Goal: Task Accomplishment & Management: Manage account settings

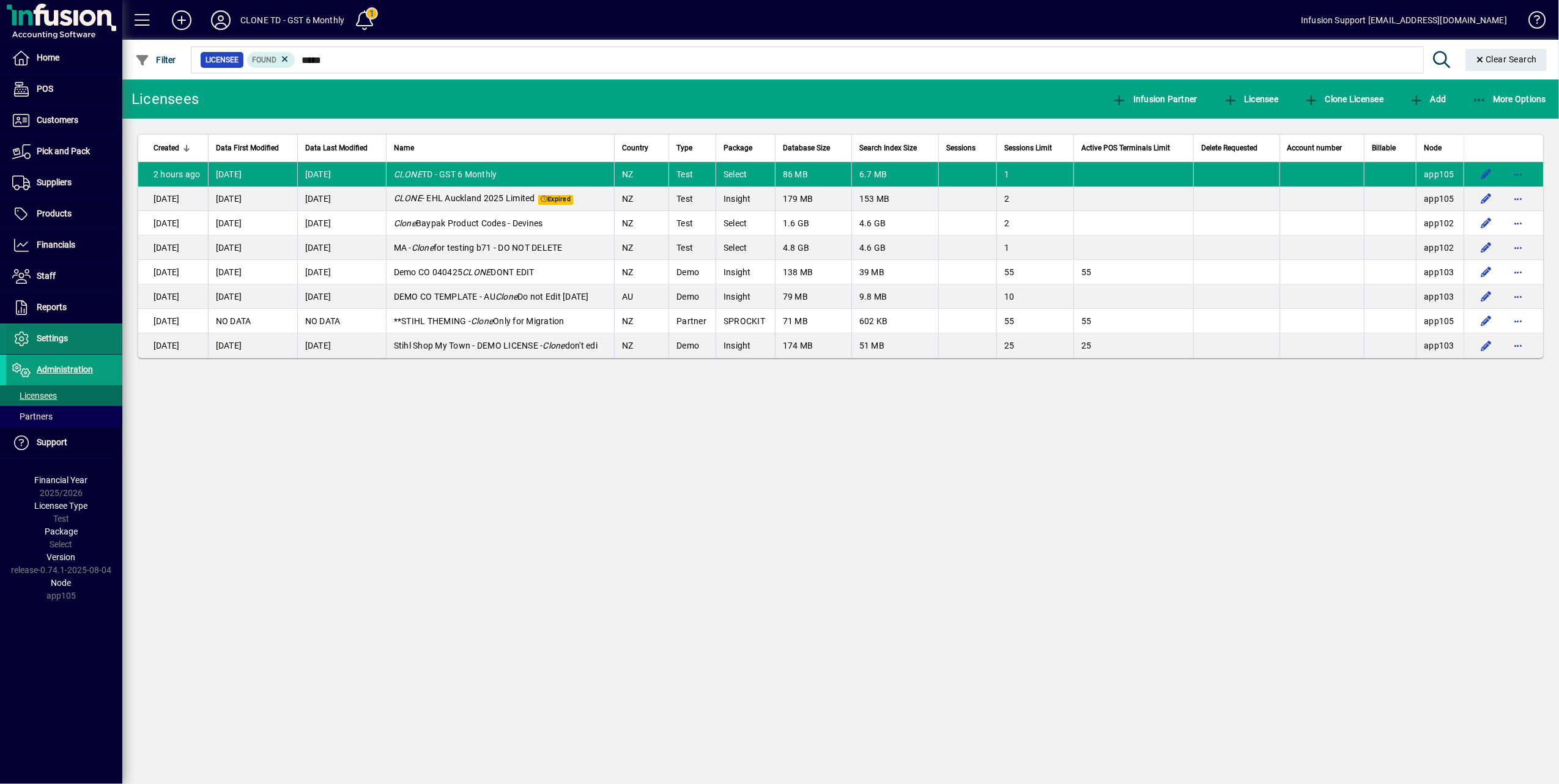
click at [52, 336] on span "Settings" at bounding box center [52, 338] width 31 height 9
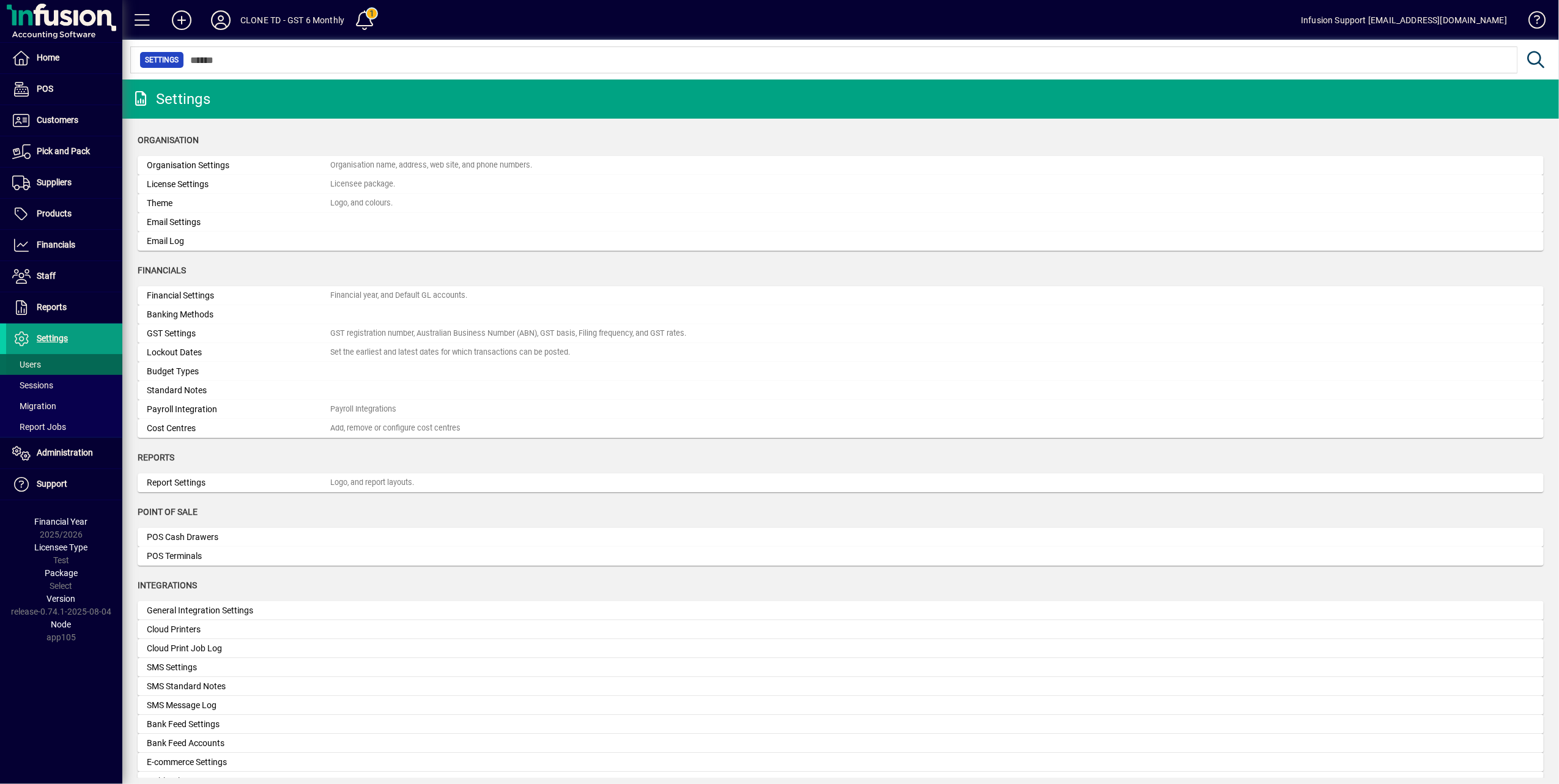
click at [41, 362] on span "Users" at bounding box center [26, 364] width 28 height 9
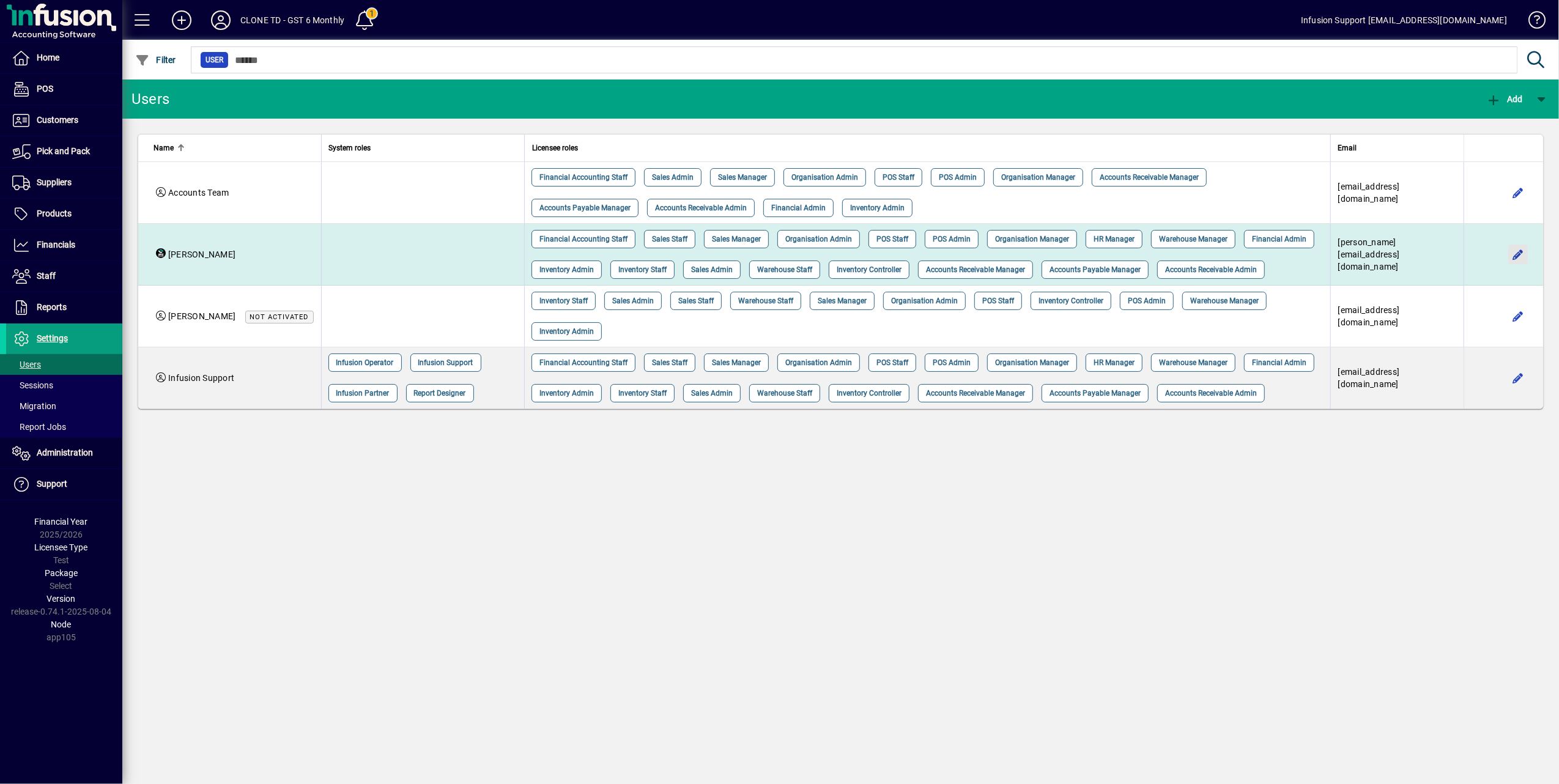
click at [1524, 249] on span "button" at bounding box center [1518, 254] width 29 height 29
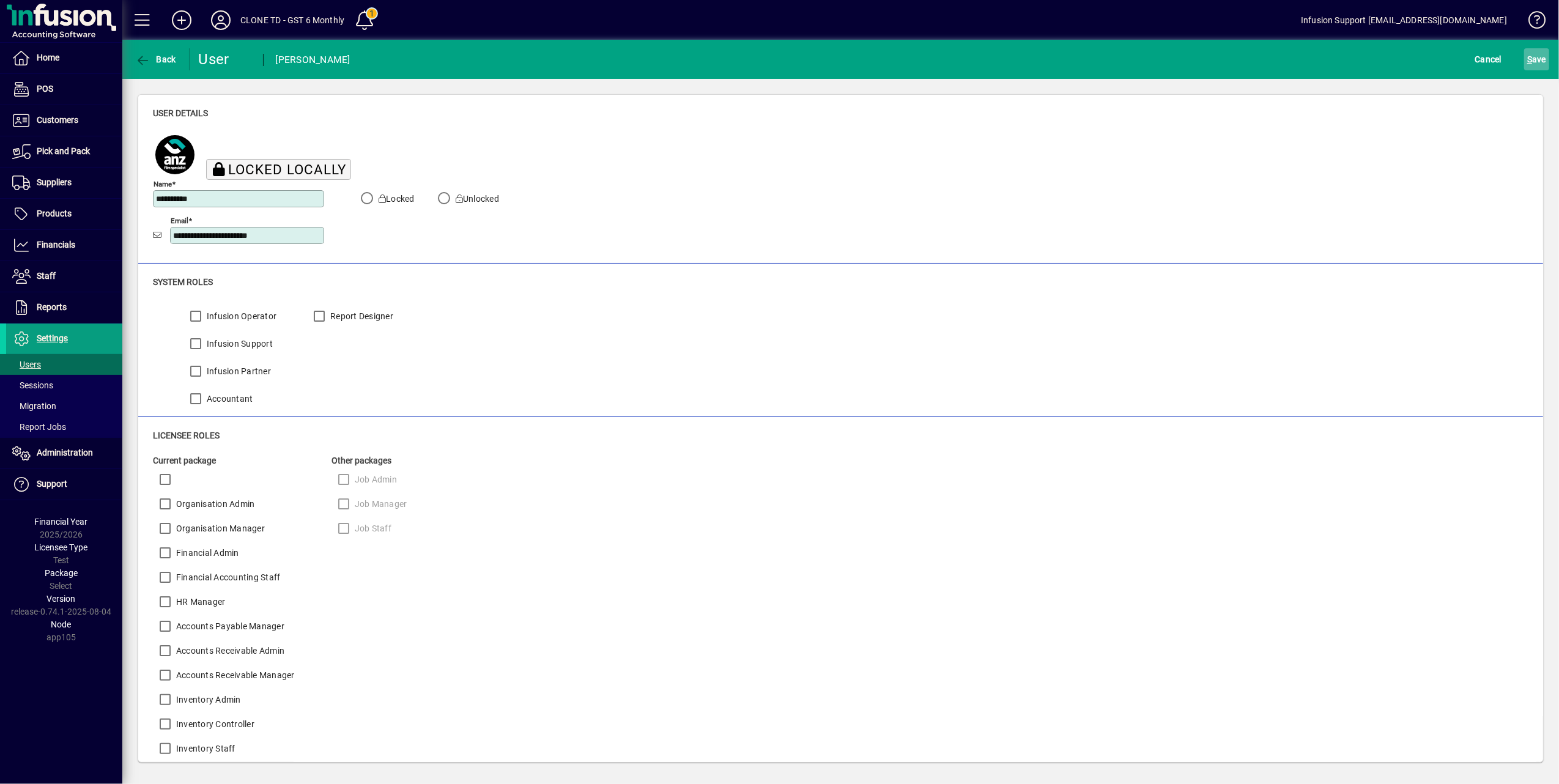
click at [1534, 57] on span "S ave" at bounding box center [1537, 59] width 19 height 20
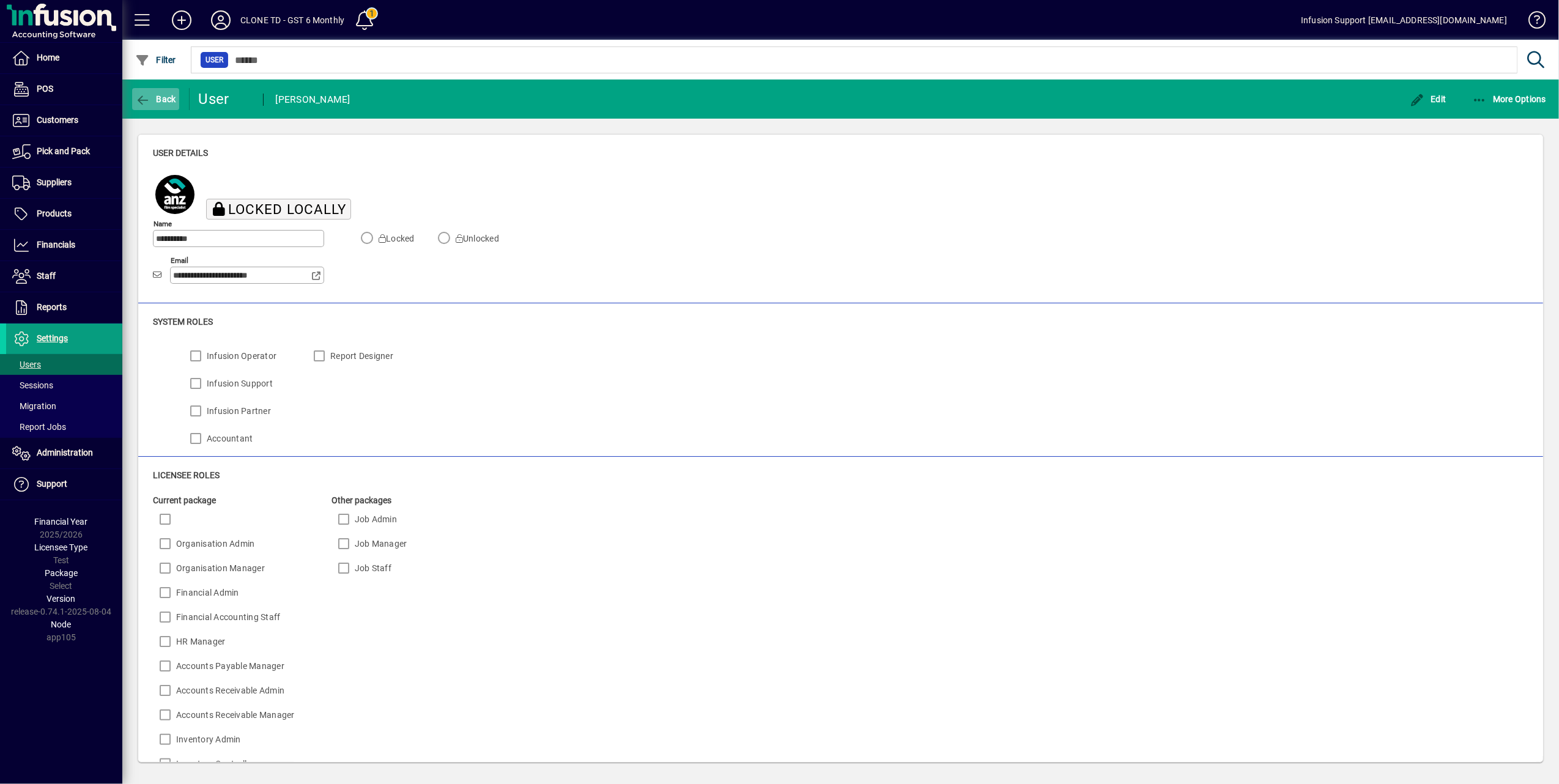
click at [135, 99] on icon "button" at bounding box center [143, 100] width 16 height 12
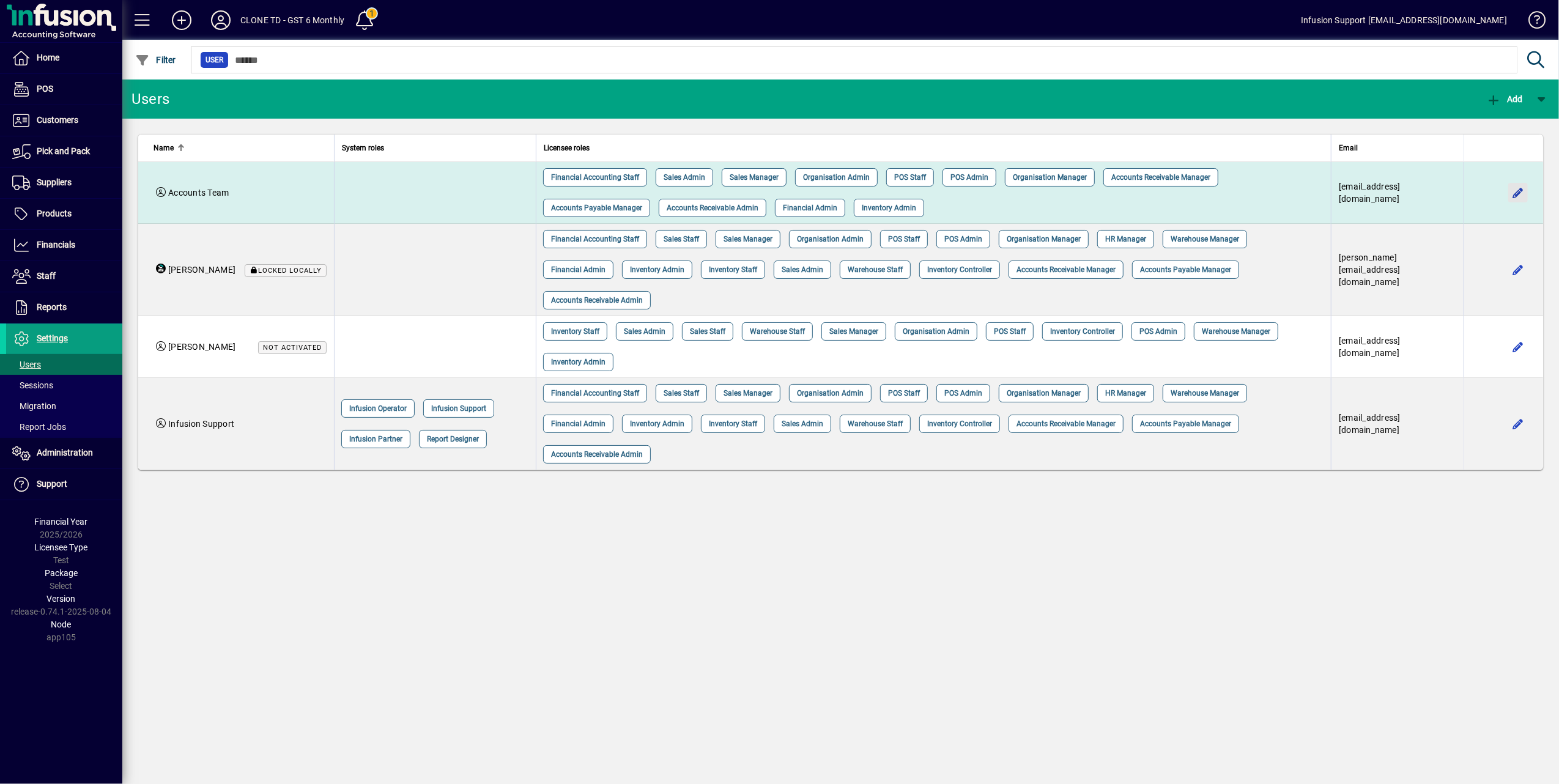
click at [1525, 192] on span "button" at bounding box center [1518, 192] width 29 height 29
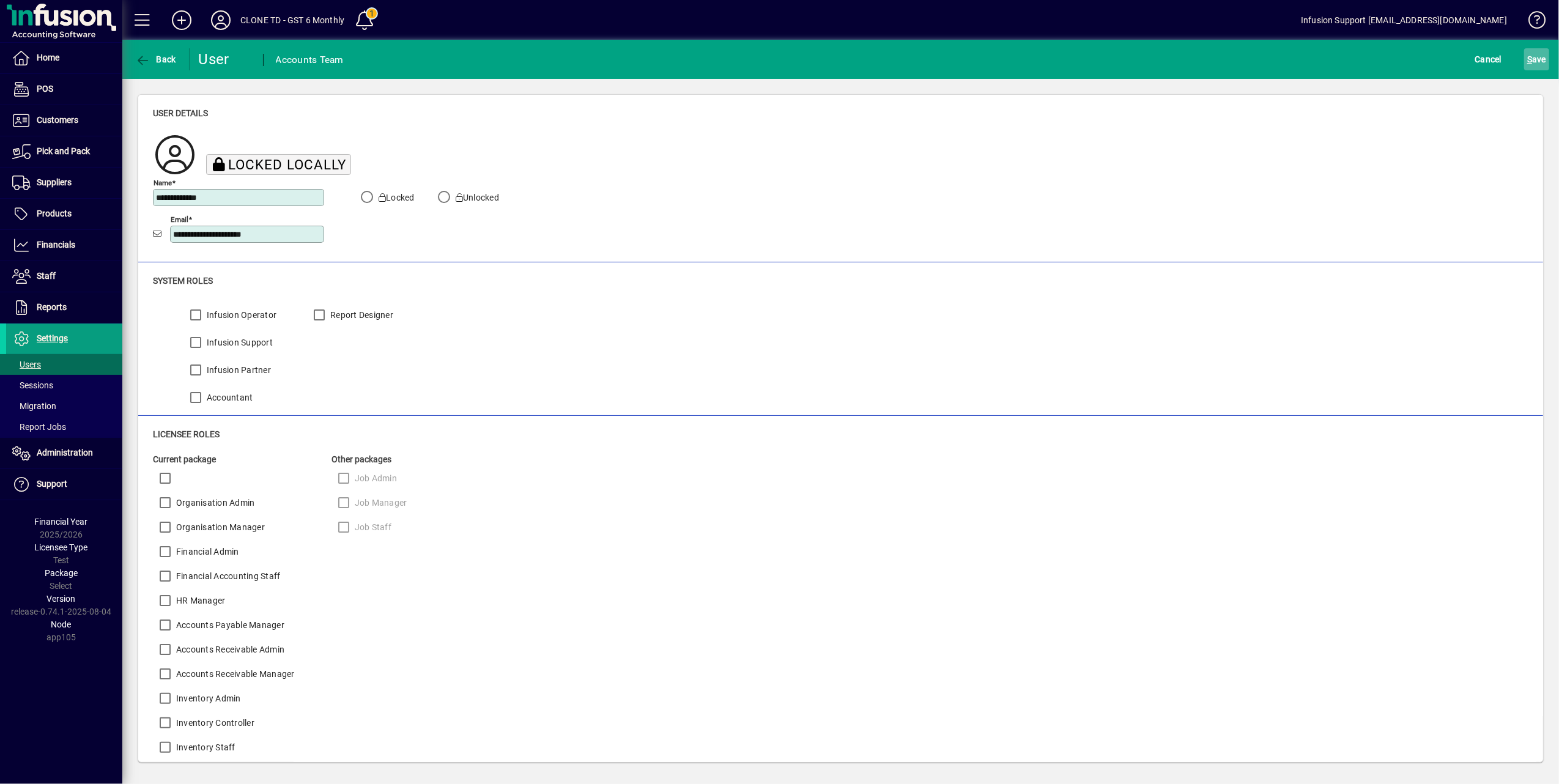
click at [1541, 57] on span "S ave" at bounding box center [1537, 59] width 19 height 20
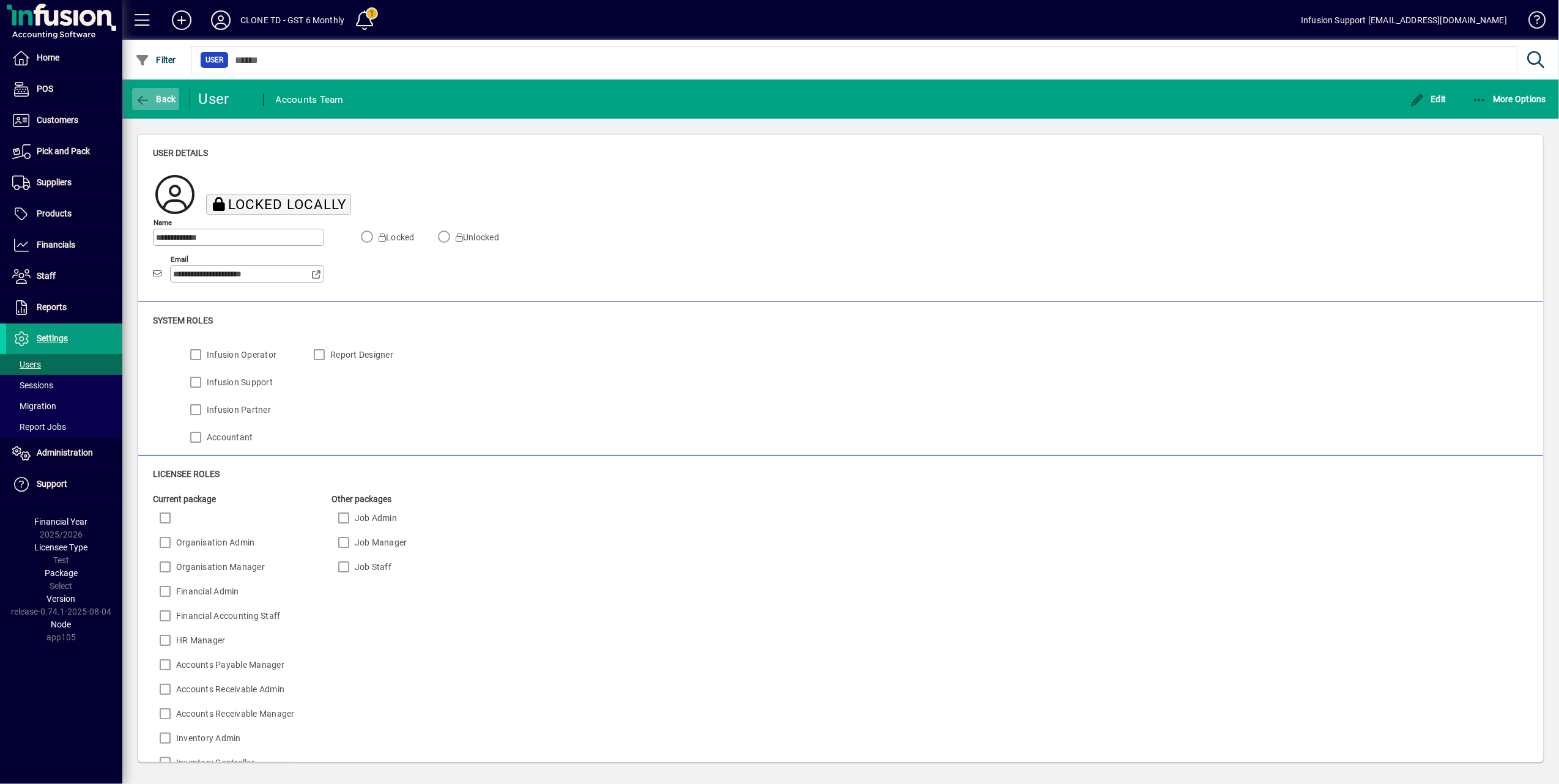
click at [135, 95] on icon "button" at bounding box center [143, 100] width 16 height 12
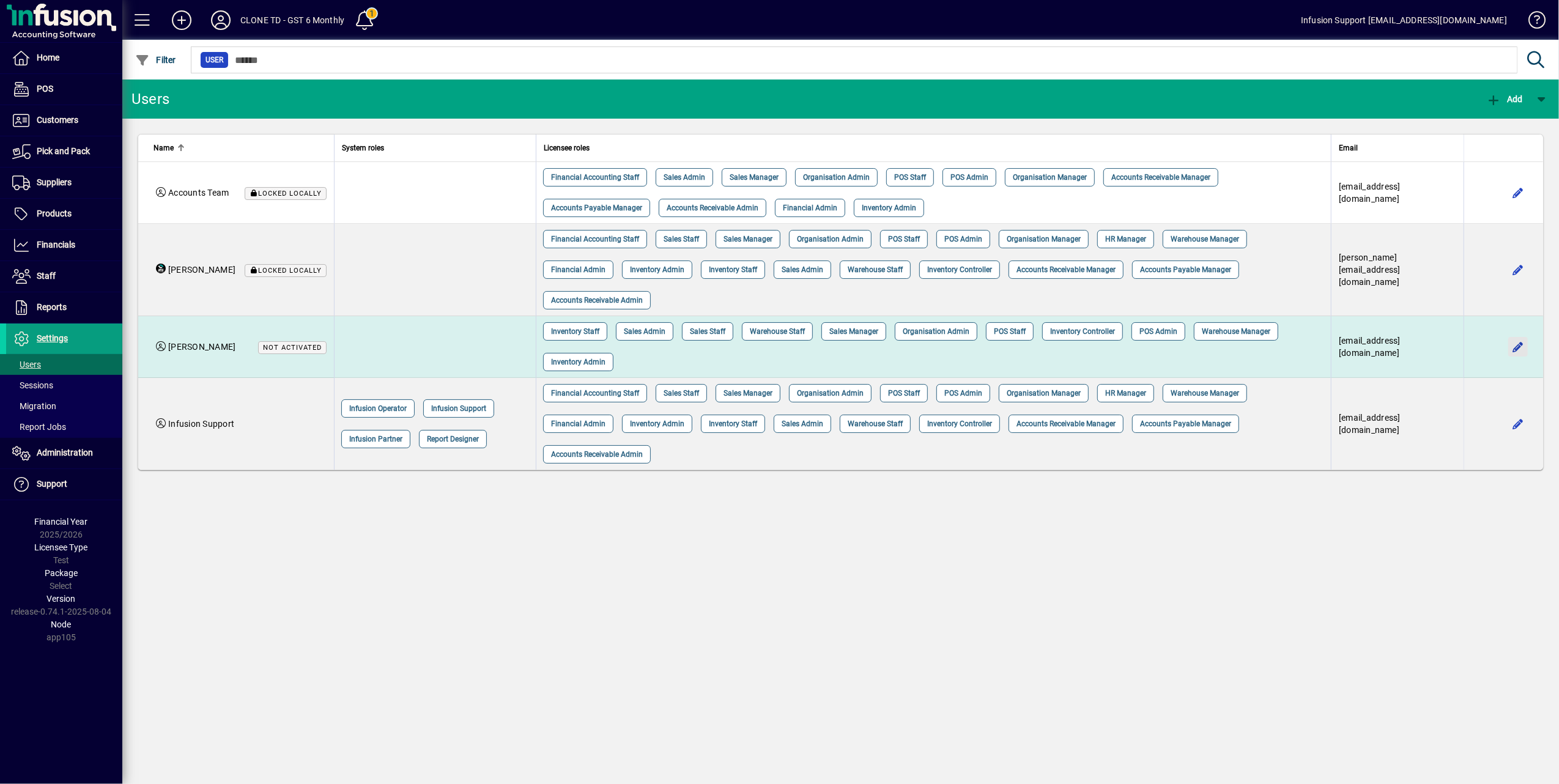
click at [1514, 353] on span "button" at bounding box center [1518, 346] width 29 height 29
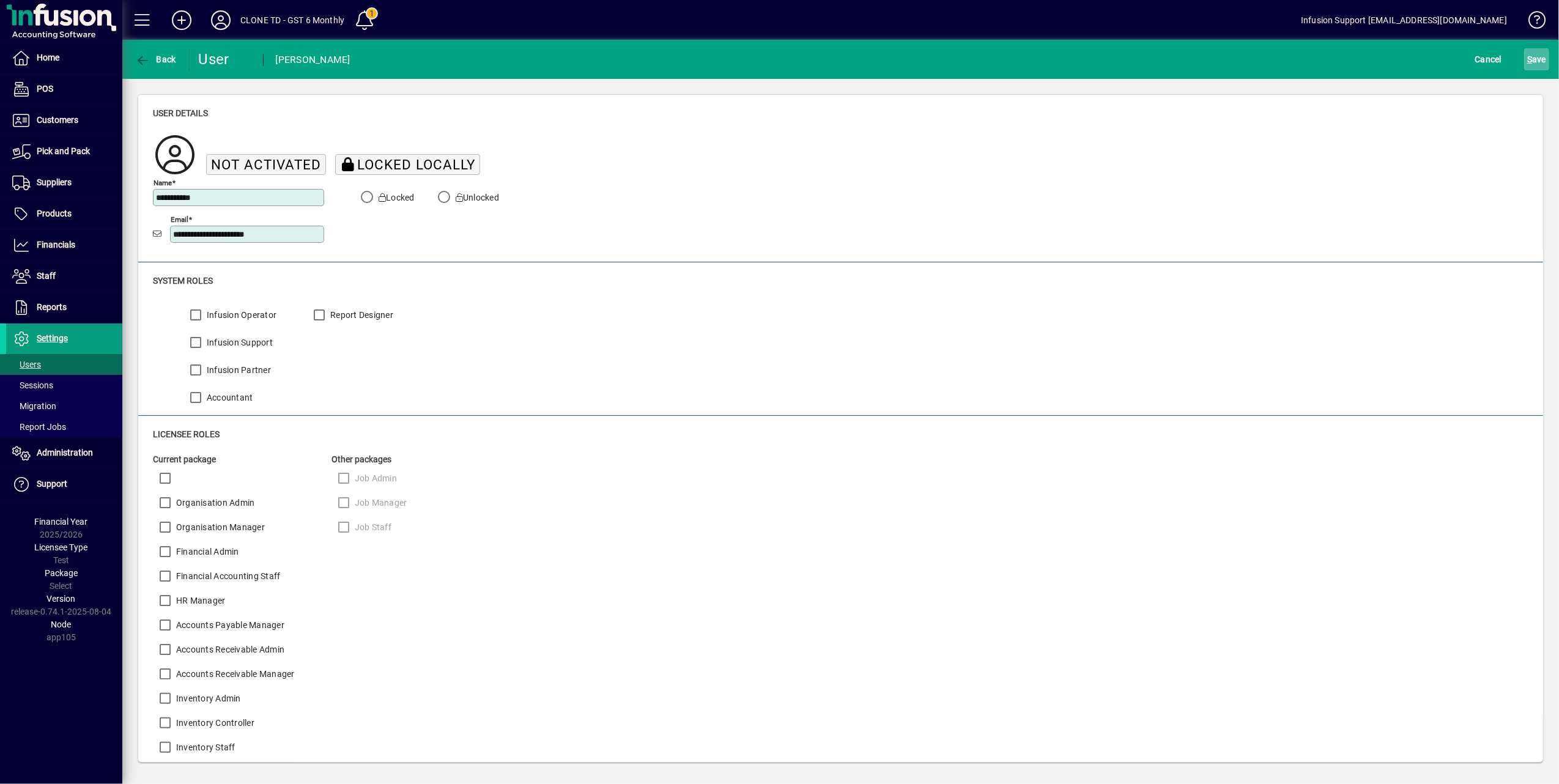
click at [1534, 55] on span "S ave" at bounding box center [1537, 59] width 19 height 20
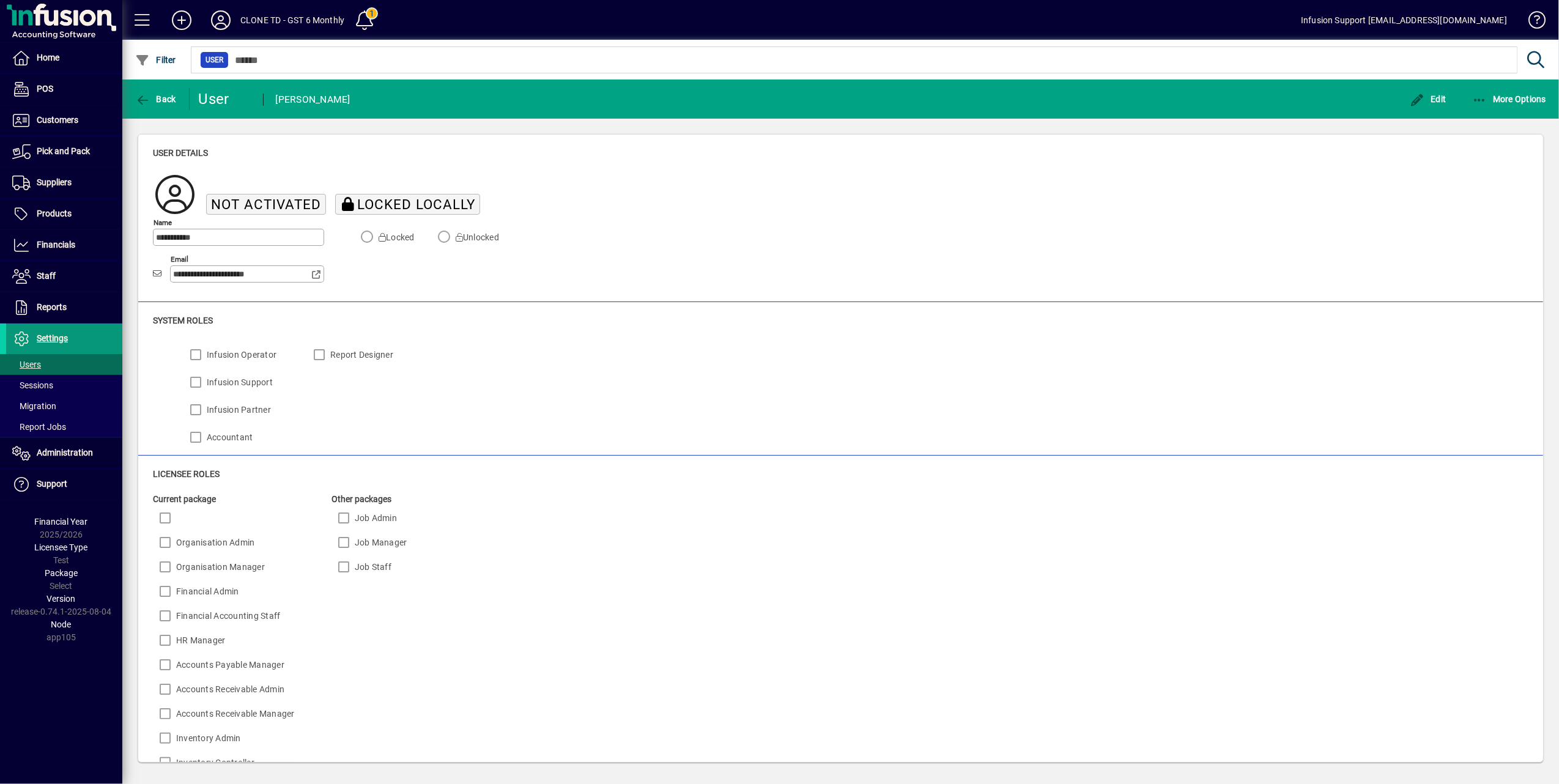
click at [53, 343] on span "Settings" at bounding box center [52, 338] width 31 height 9
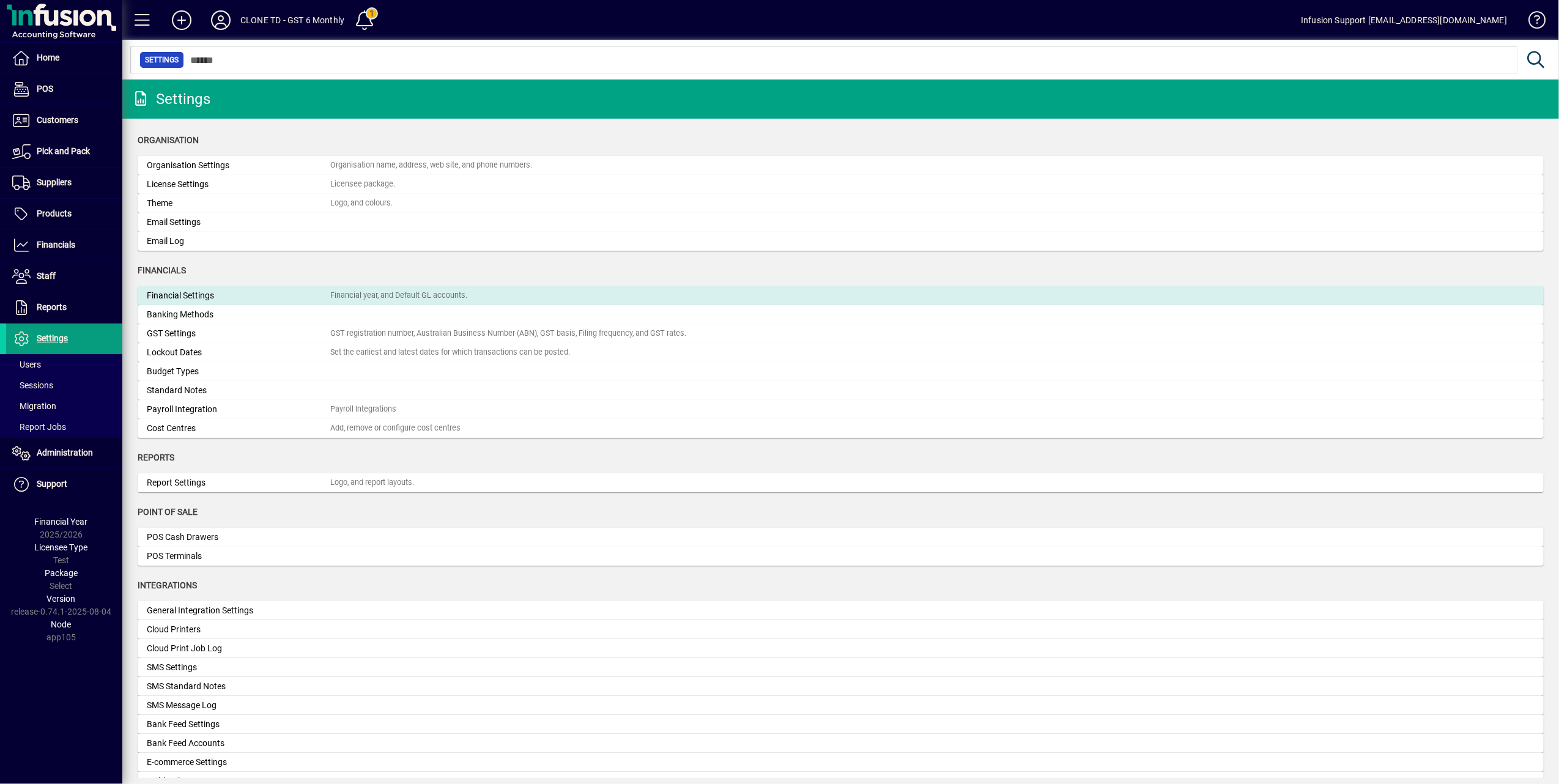
click at [372, 293] on div "Financial year, and Default GL accounts." at bounding box center [399, 295] width 137 height 12
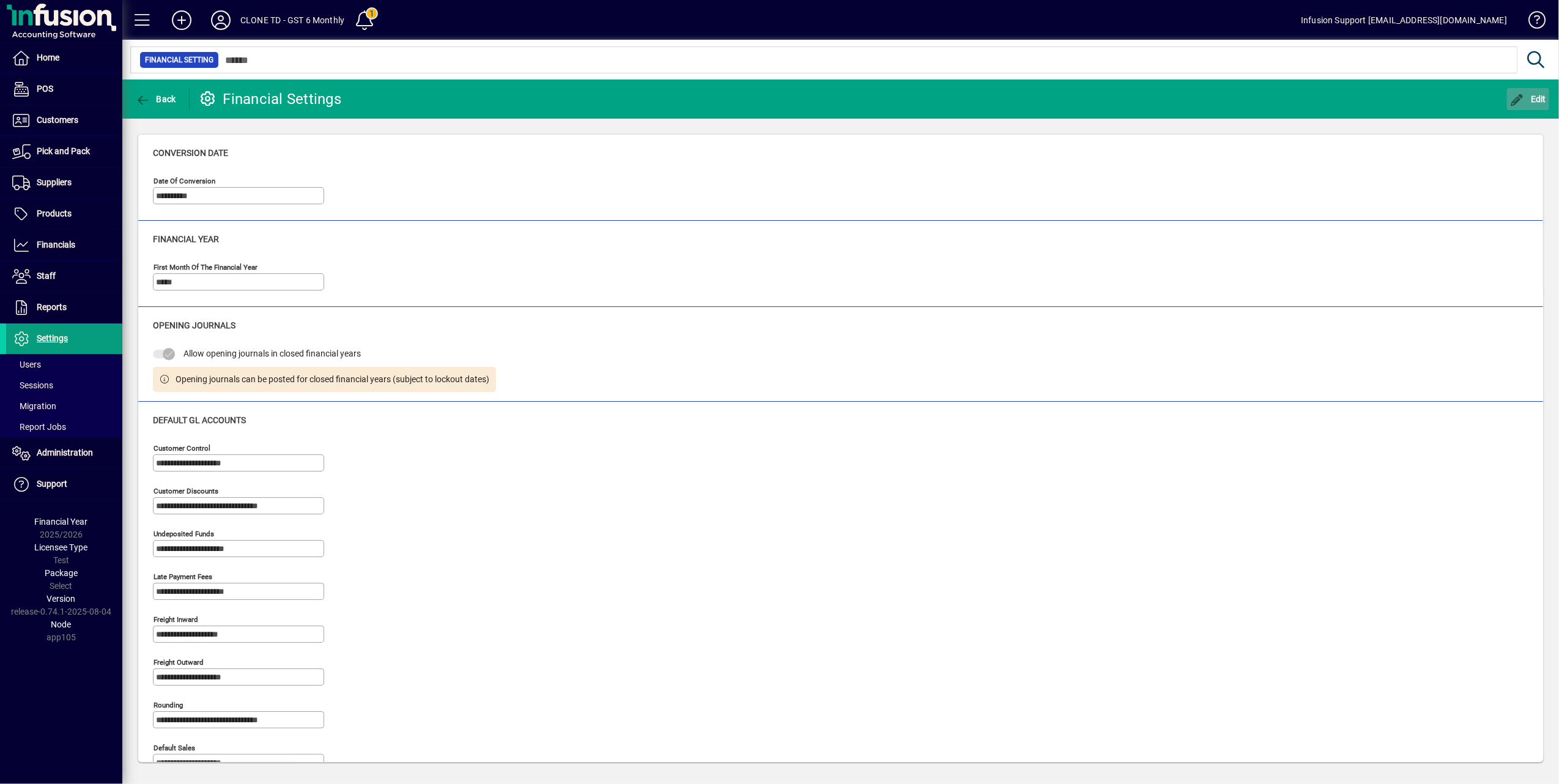
click at [1524, 94] on icon "button" at bounding box center [1518, 100] width 16 height 12
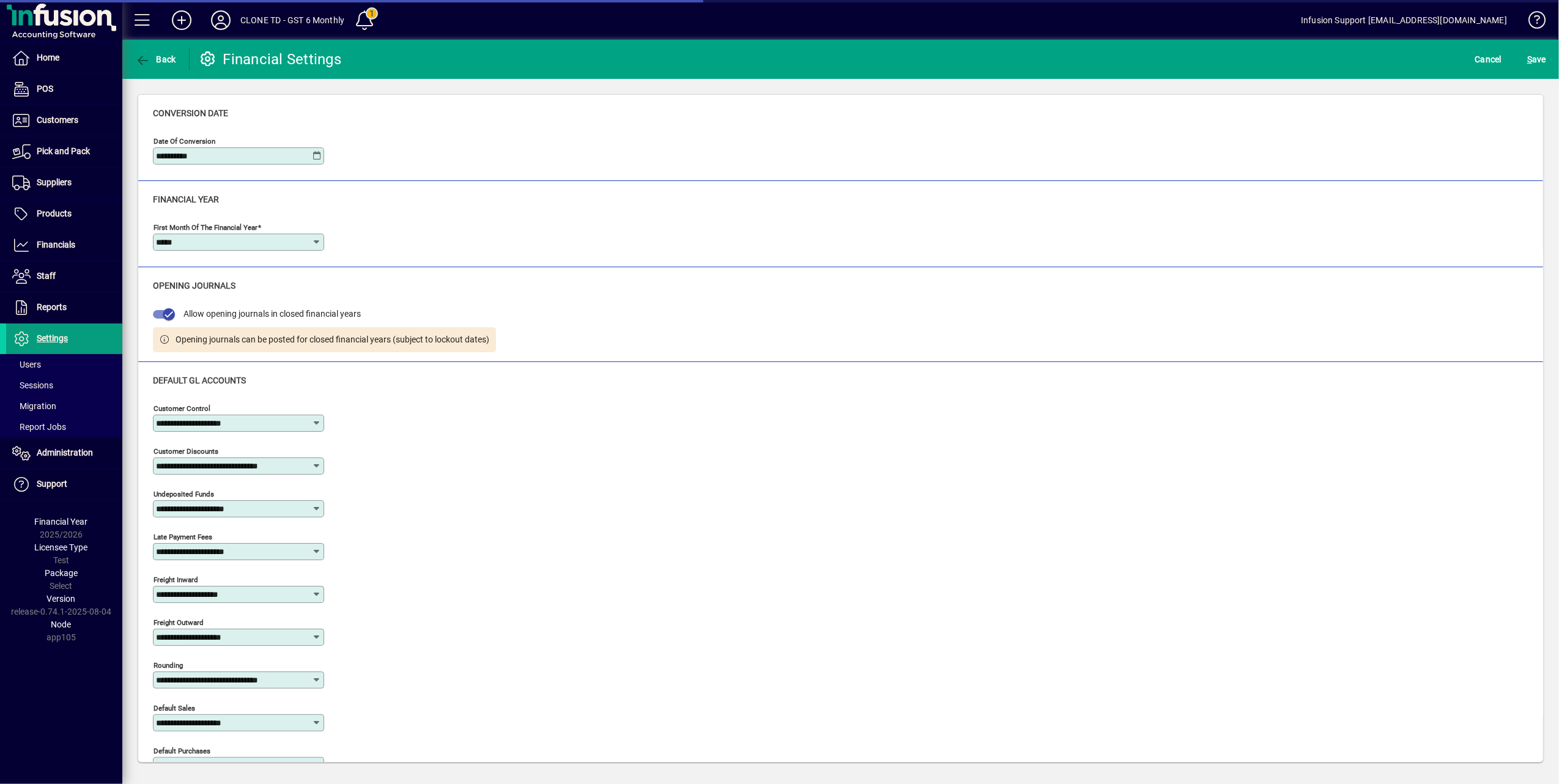
click at [314, 247] on icon at bounding box center [317, 242] width 9 height 9
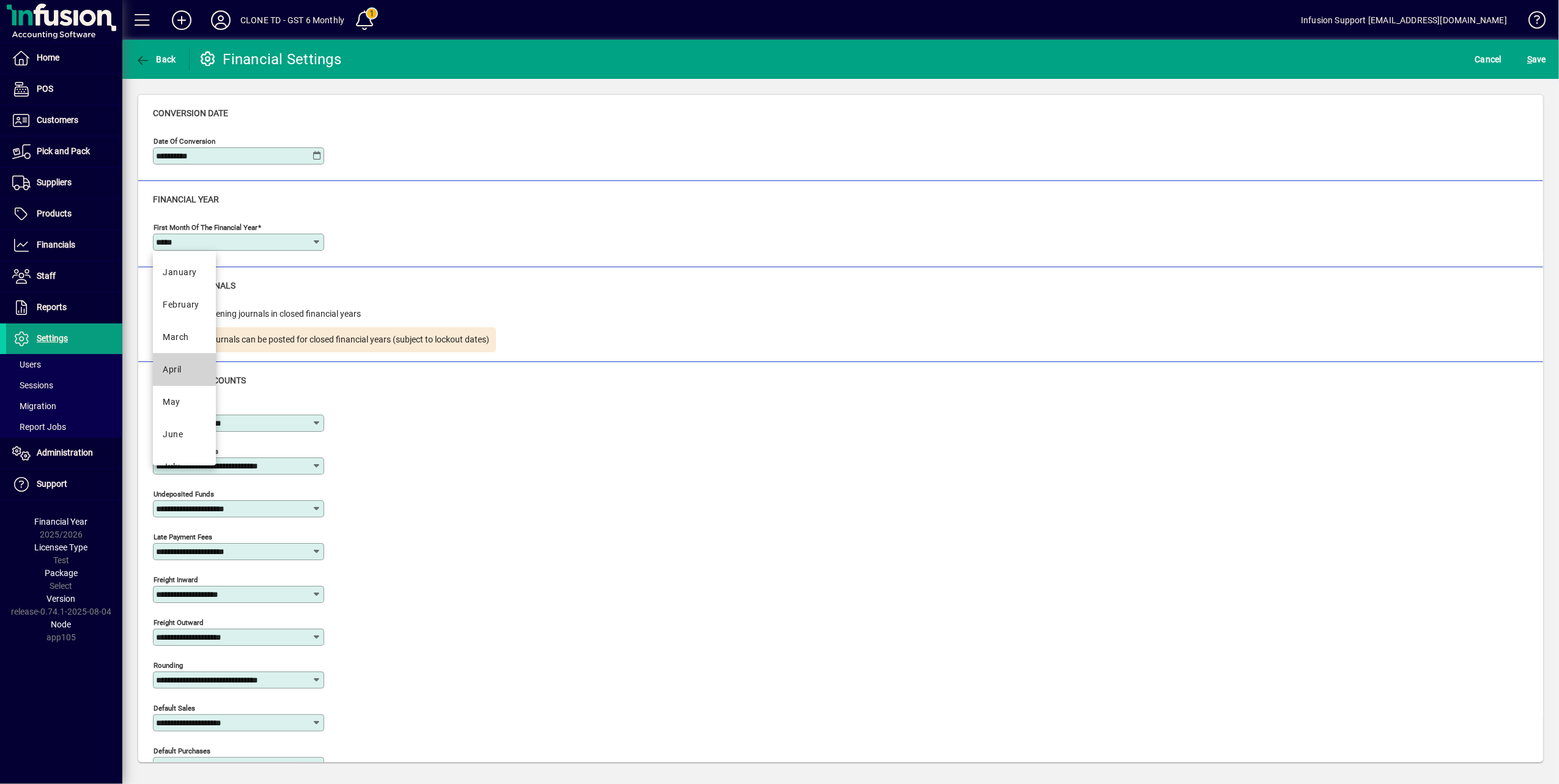
click at [179, 370] on div "April" at bounding box center [171, 369] width 18 height 13
type input "*****"
click at [1535, 55] on span "S ave" at bounding box center [1537, 59] width 19 height 20
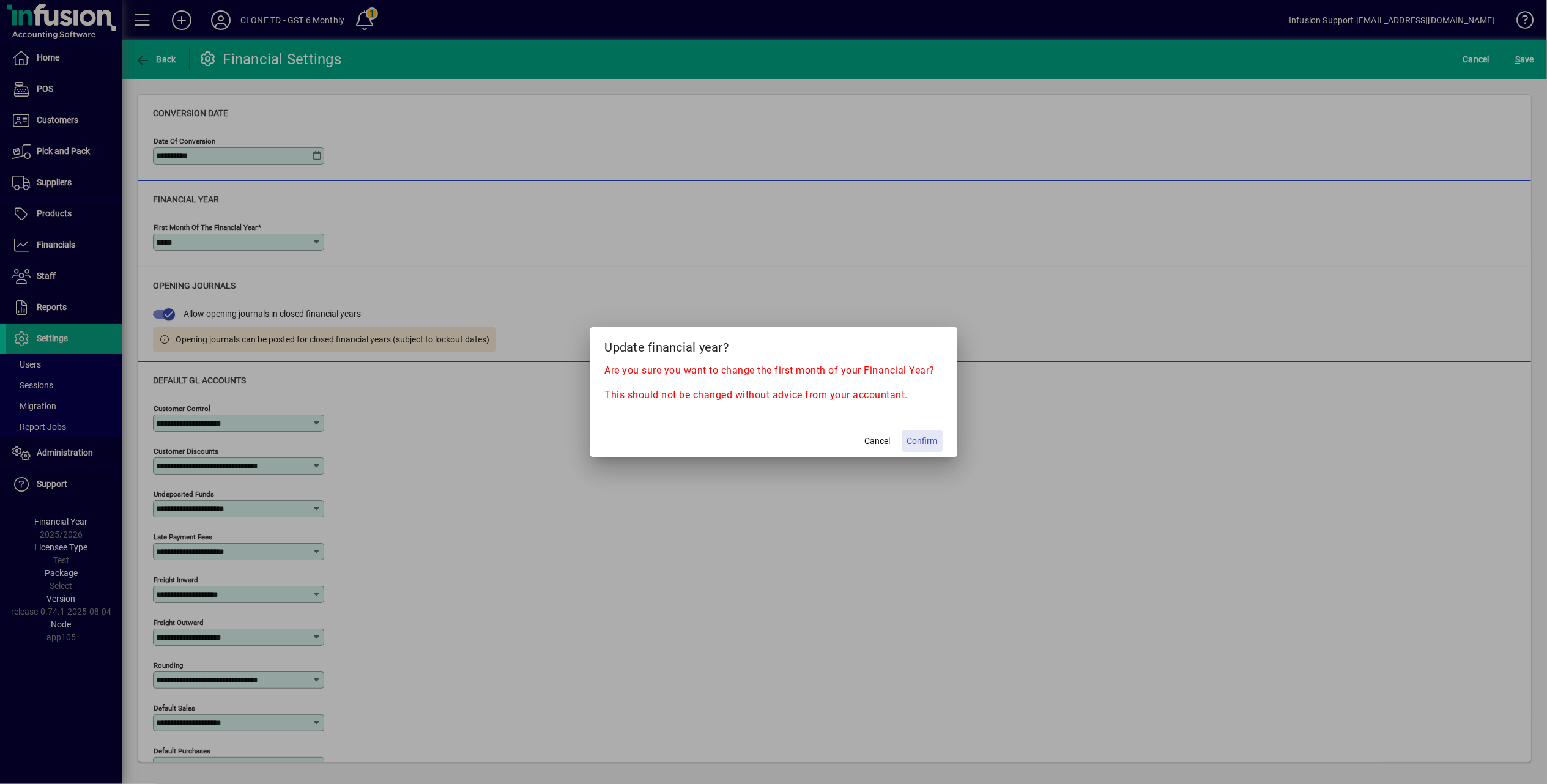
click at [926, 438] on span "Confirm" at bounding box center [922, 441] width 30 height 13
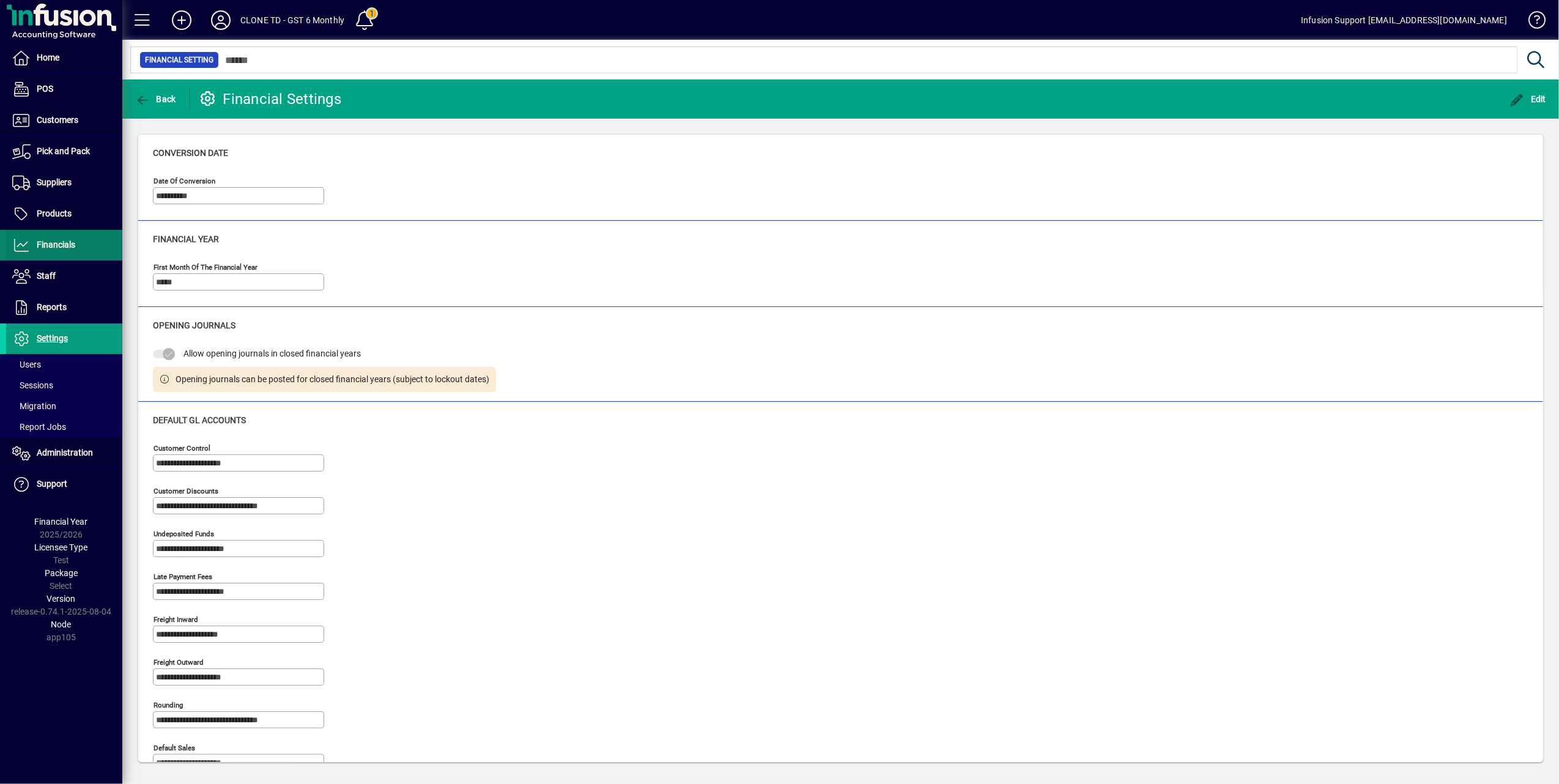
click at [61, 242] on span "Financials" at bounding box center [56, 244] width 39 height 9
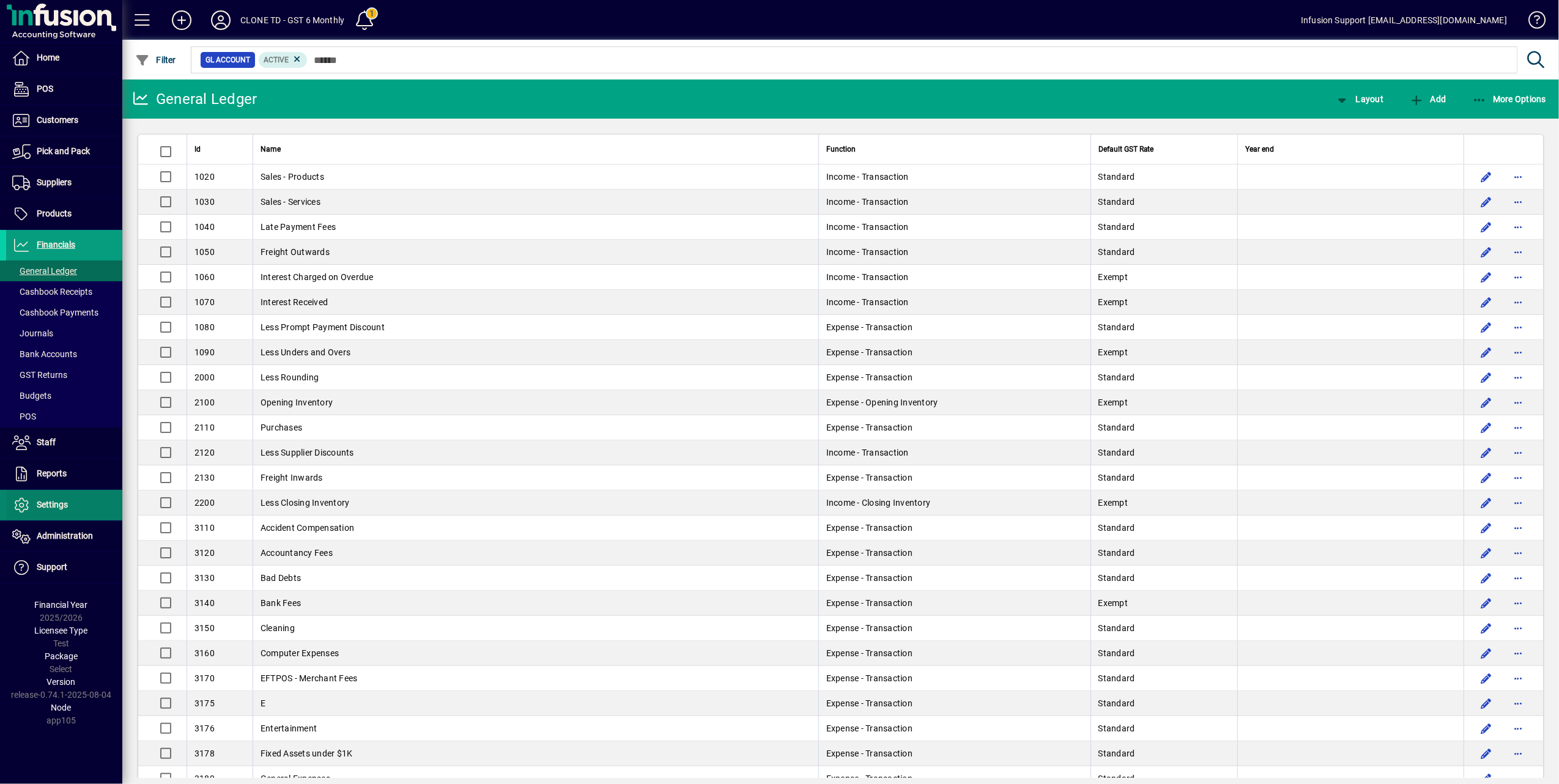
click at [69, 510] on span at bounding box center [64, 504] width 116 height 29
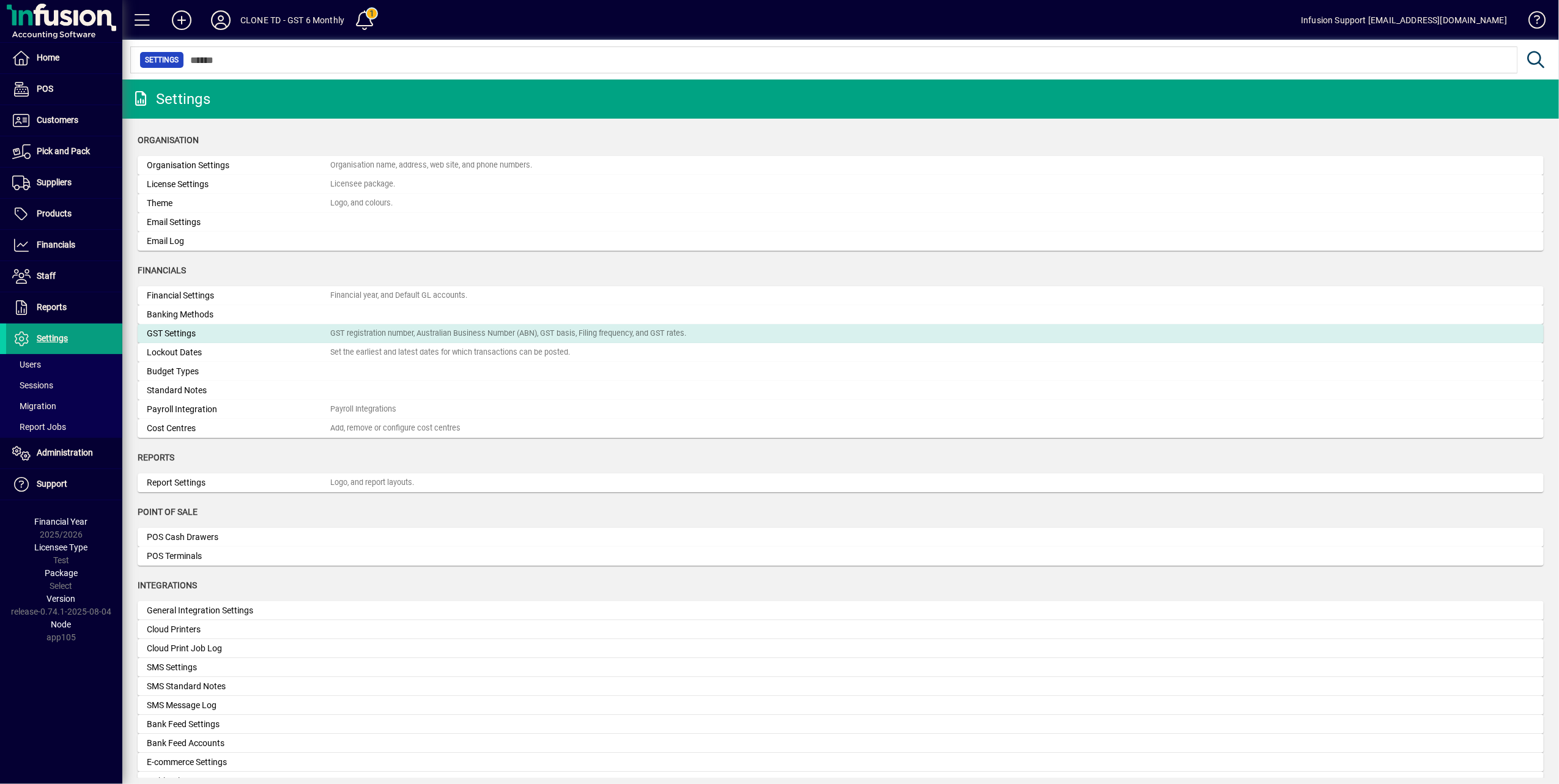
click at [454, 333] on div "GST registration number, Australian Business Number (ABN), GST basis, Filing fr…" at bounding box center [509, 333] width 356 height 12
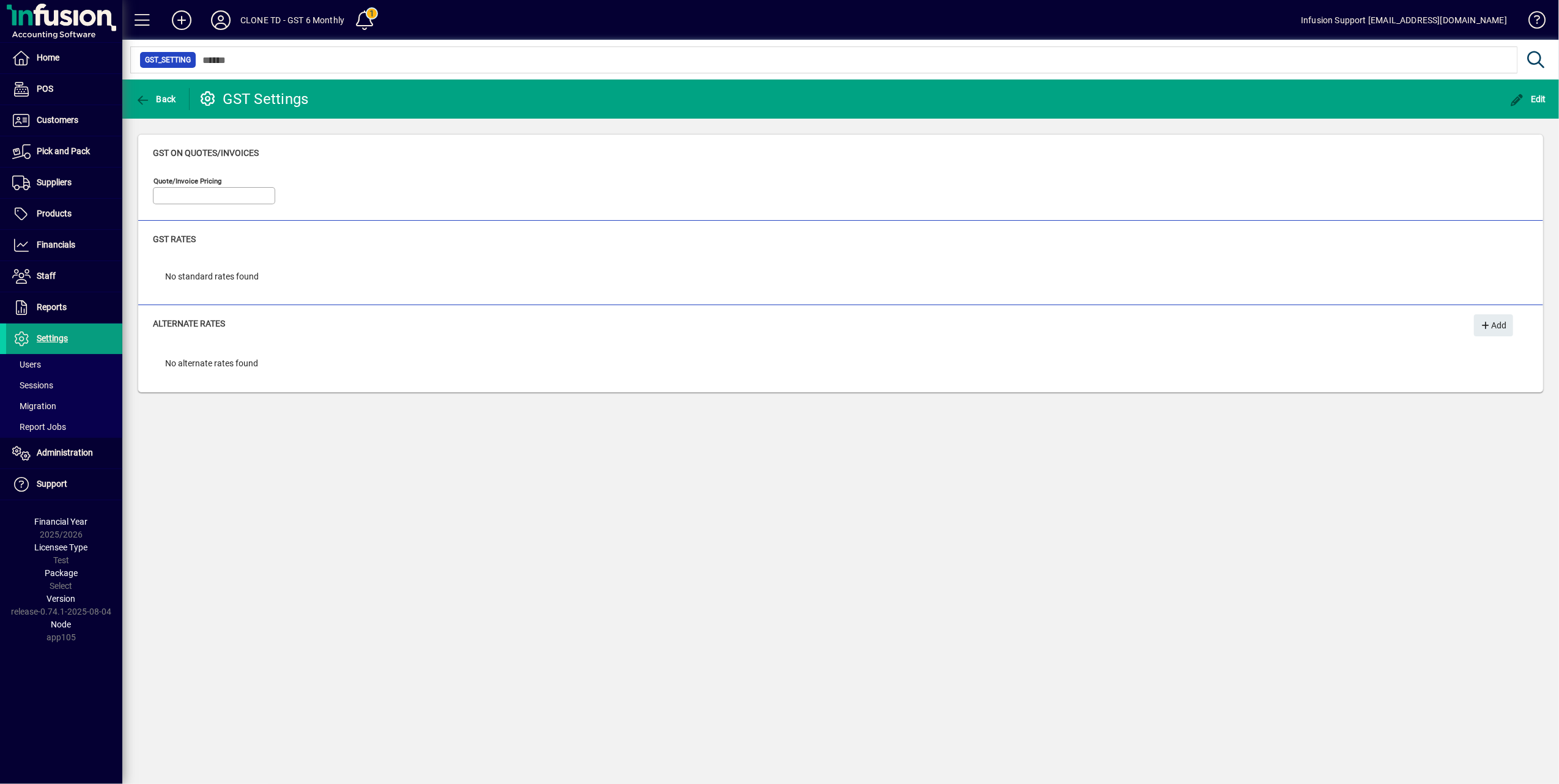
type input "**********"
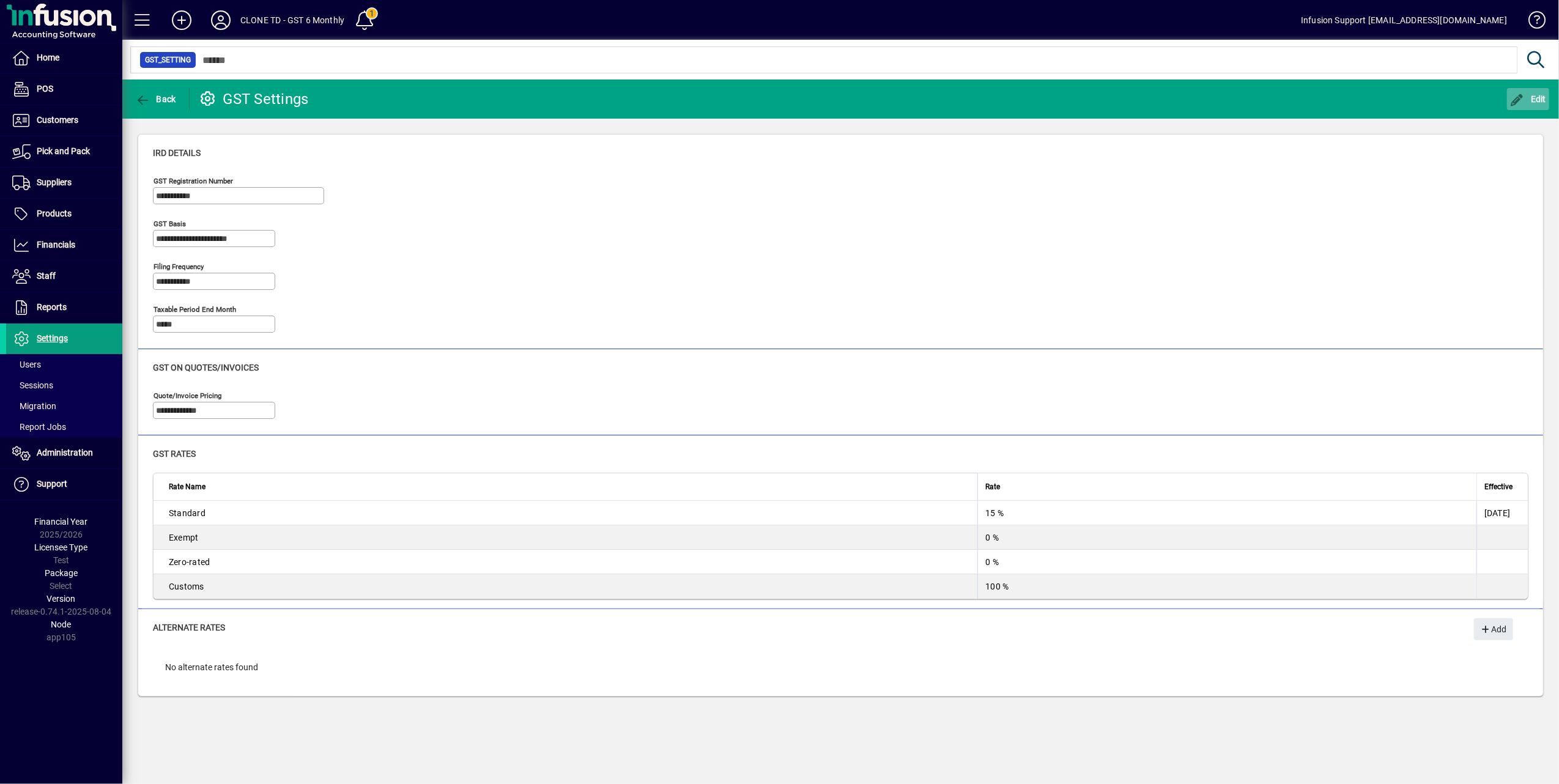
click at [1534, 94] on span "Edit" at bounding box center [1529, 99] width 37 height 9
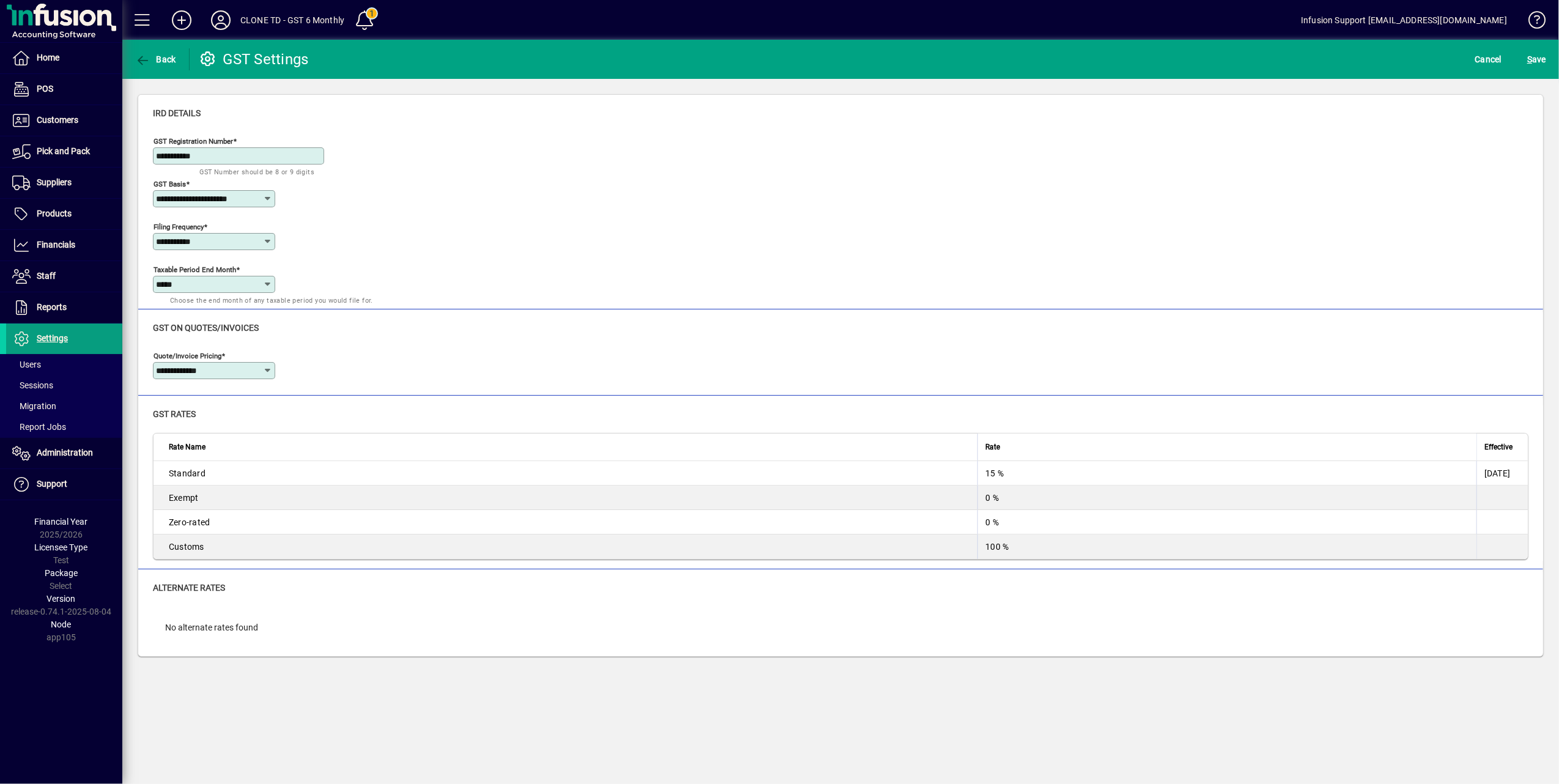
click at [265, 243] on icon at bounding box center [268, 241] width 9 height 9
click at [179, 272] on div "Monthly" at bounding box center [179, 271] width 33 height 13
type input "*******"
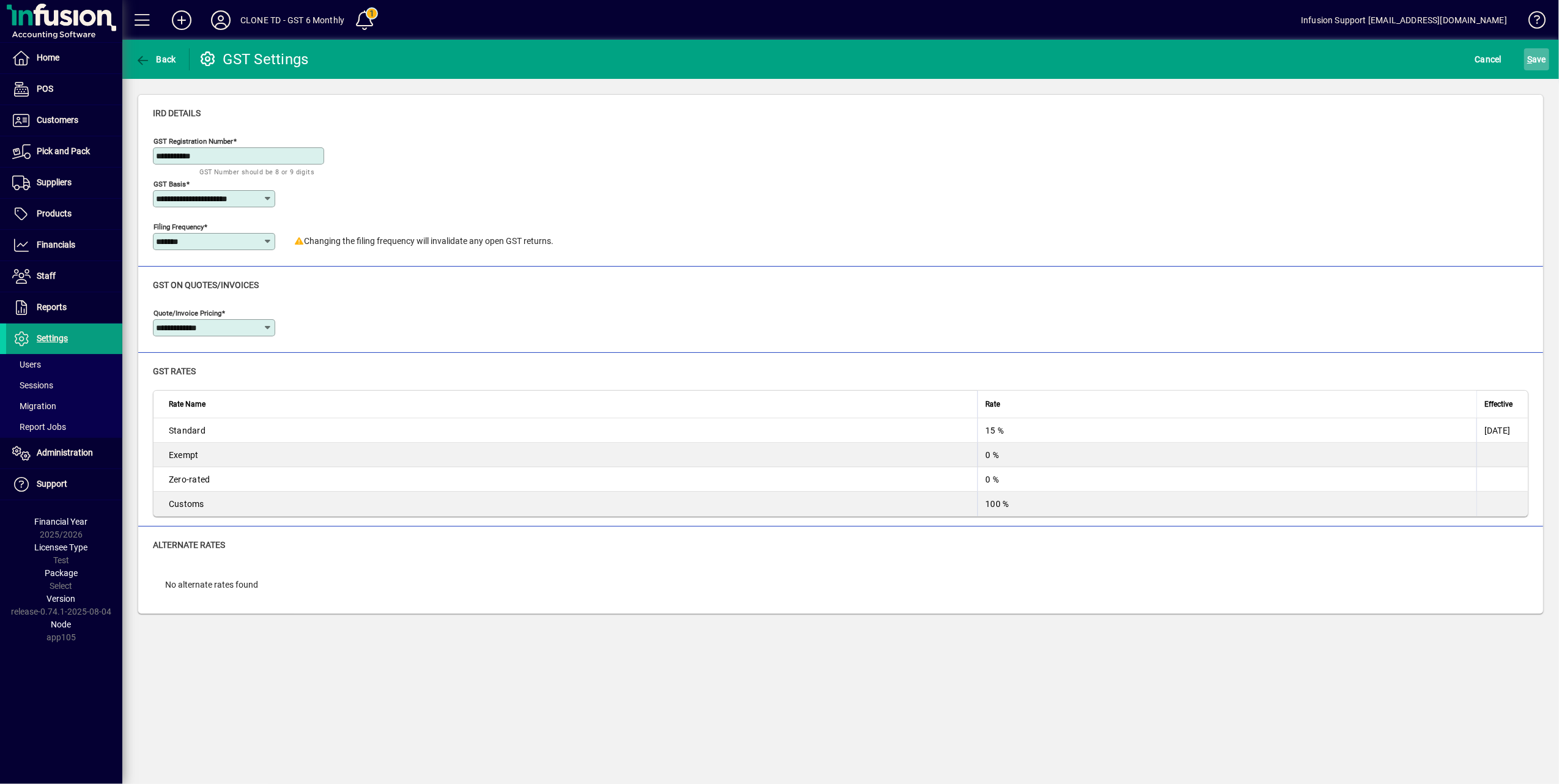
click at [1527, 56] on span "S" at bounding box center [1529, 59] width 5 height 9
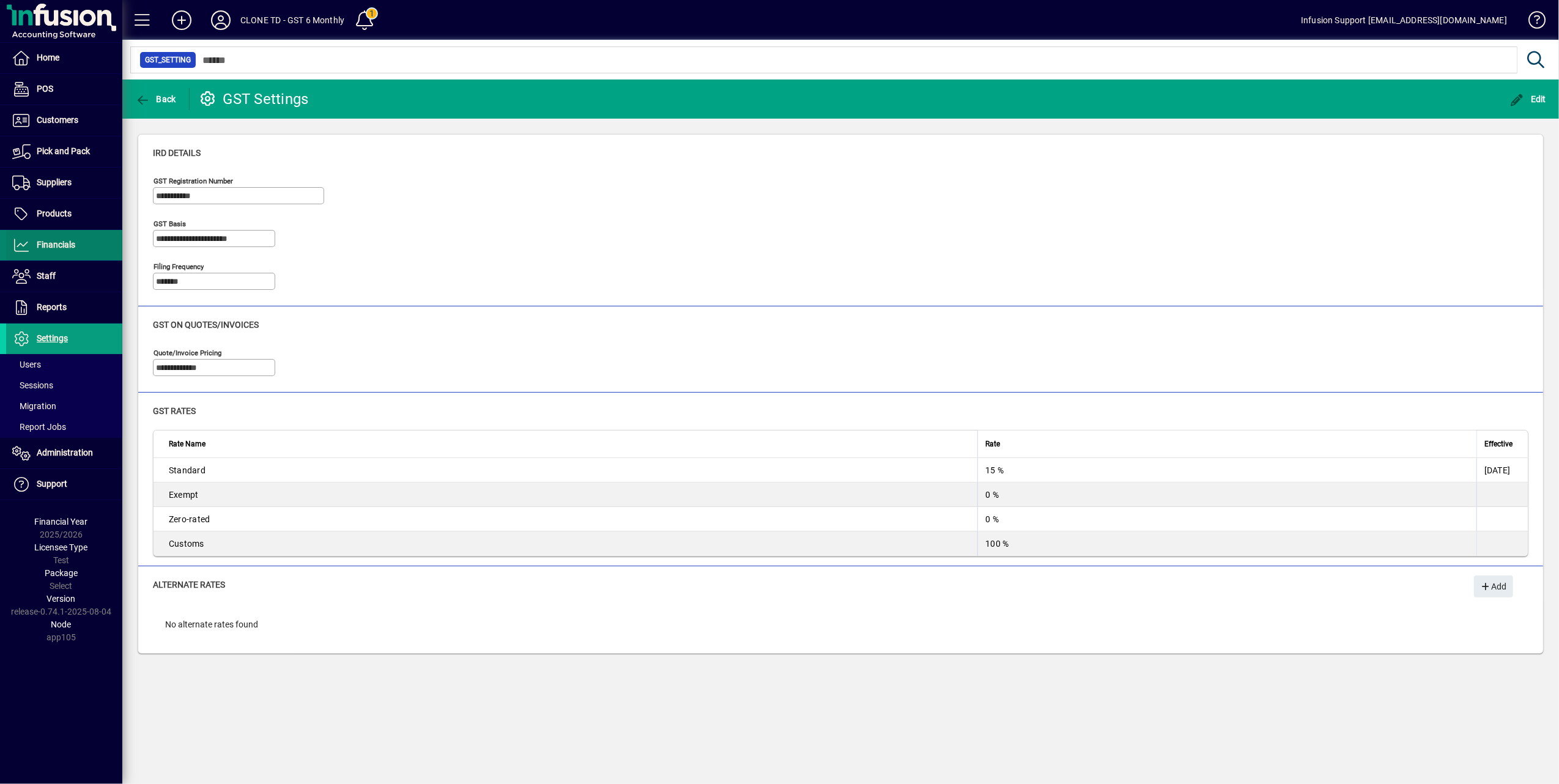
click at [47, 249] on span "Financials" at bounding box center [56, 244] width 39 height 9
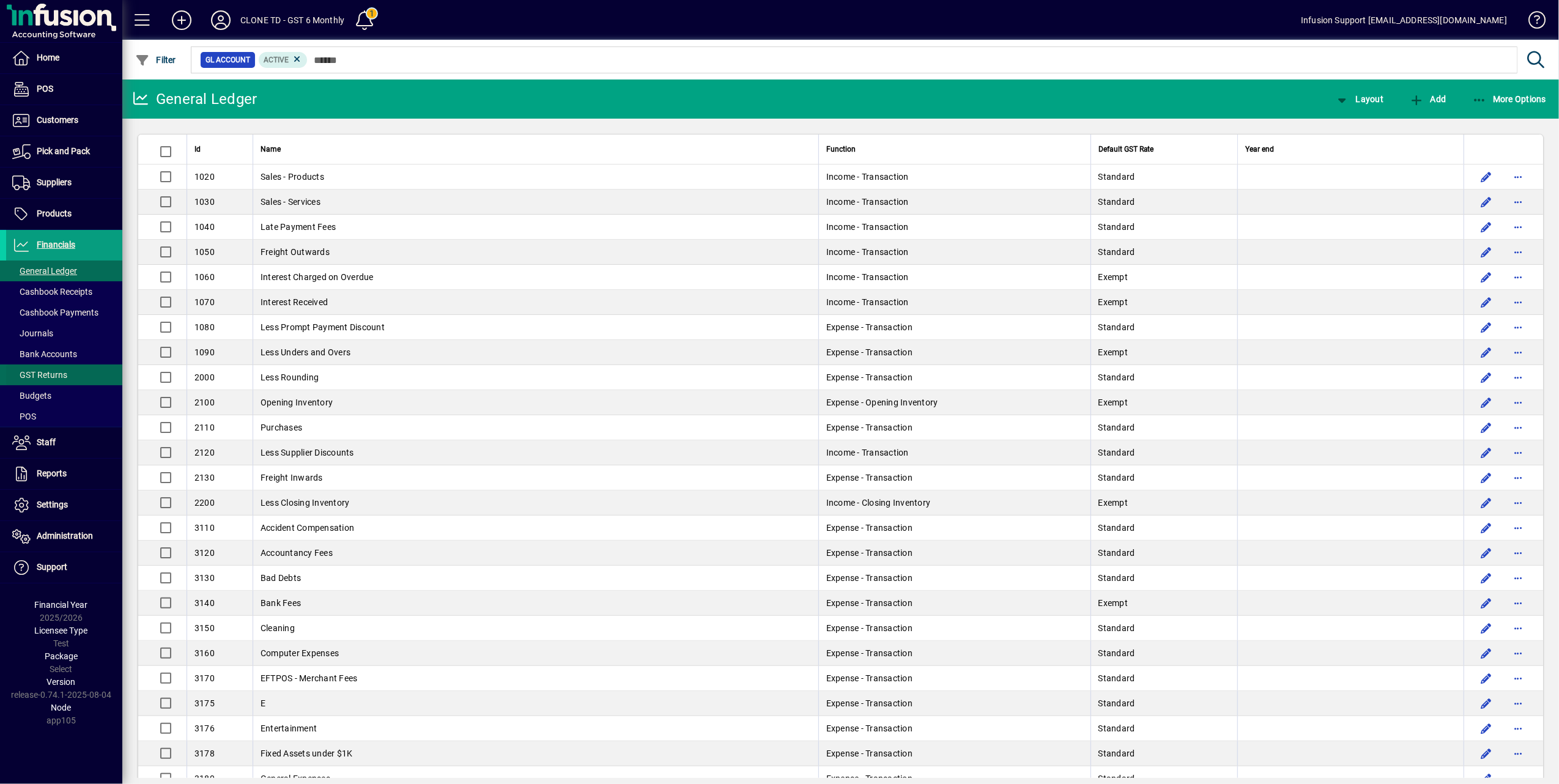
click at [55, 373] on span "GST Returns" at bounding box center [39, 374] width 55 height 9
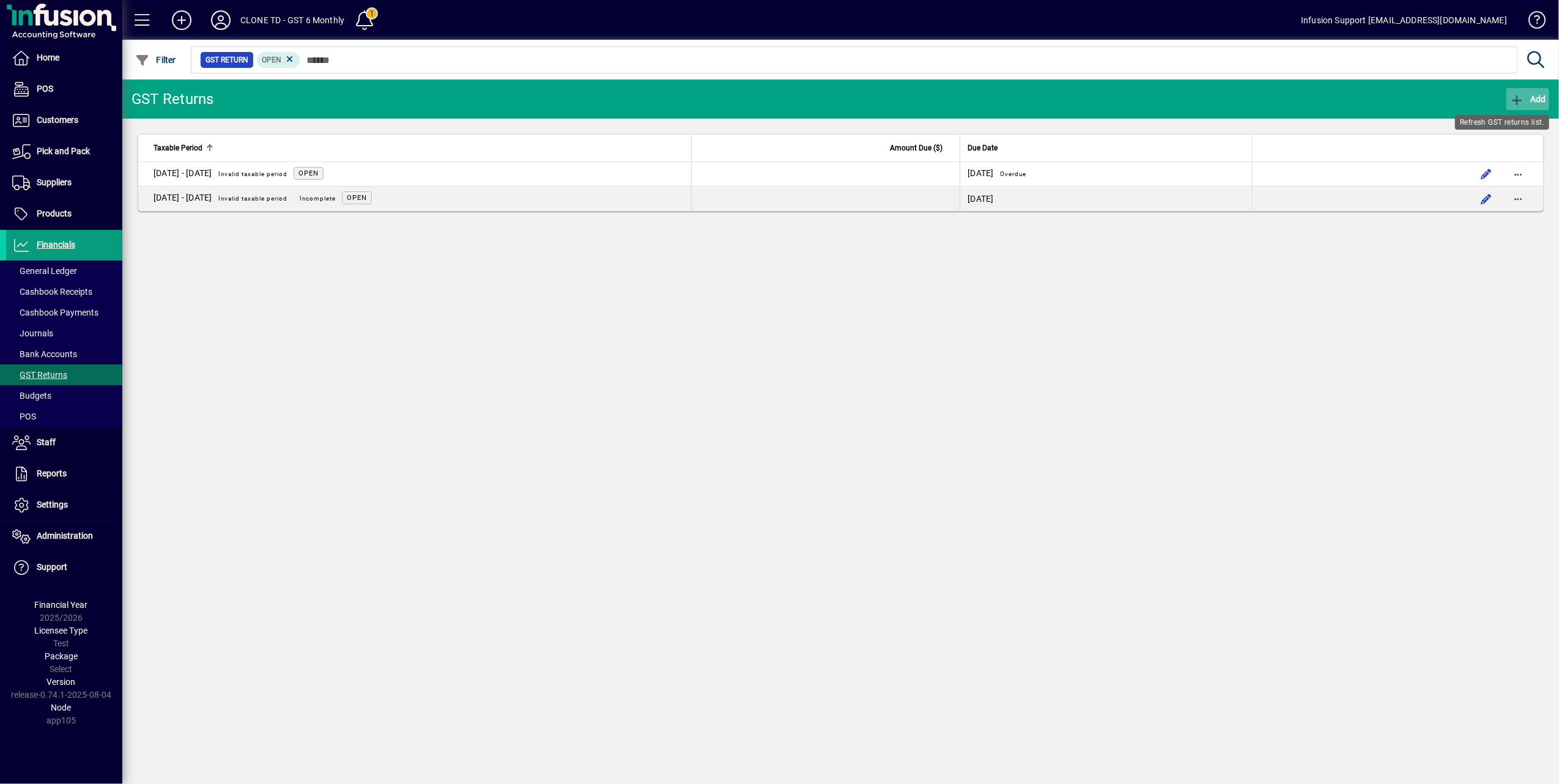
click at [1514, 97] on icon "button" at bounding box center [1517, 100] width 16 height 12
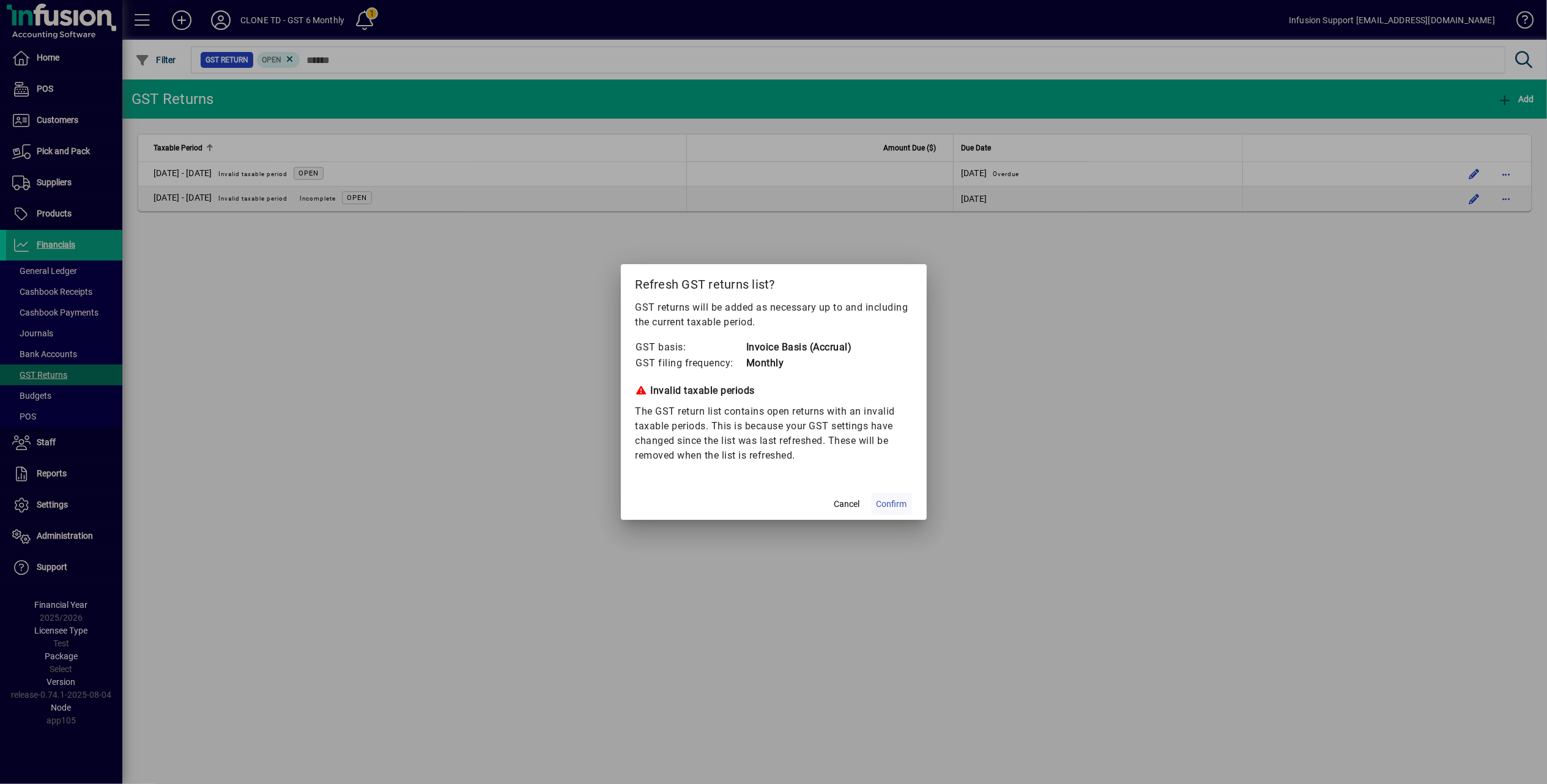
click at [883, 502] on span "Confirm" at bounding box center [891, 504] width 30 height 13
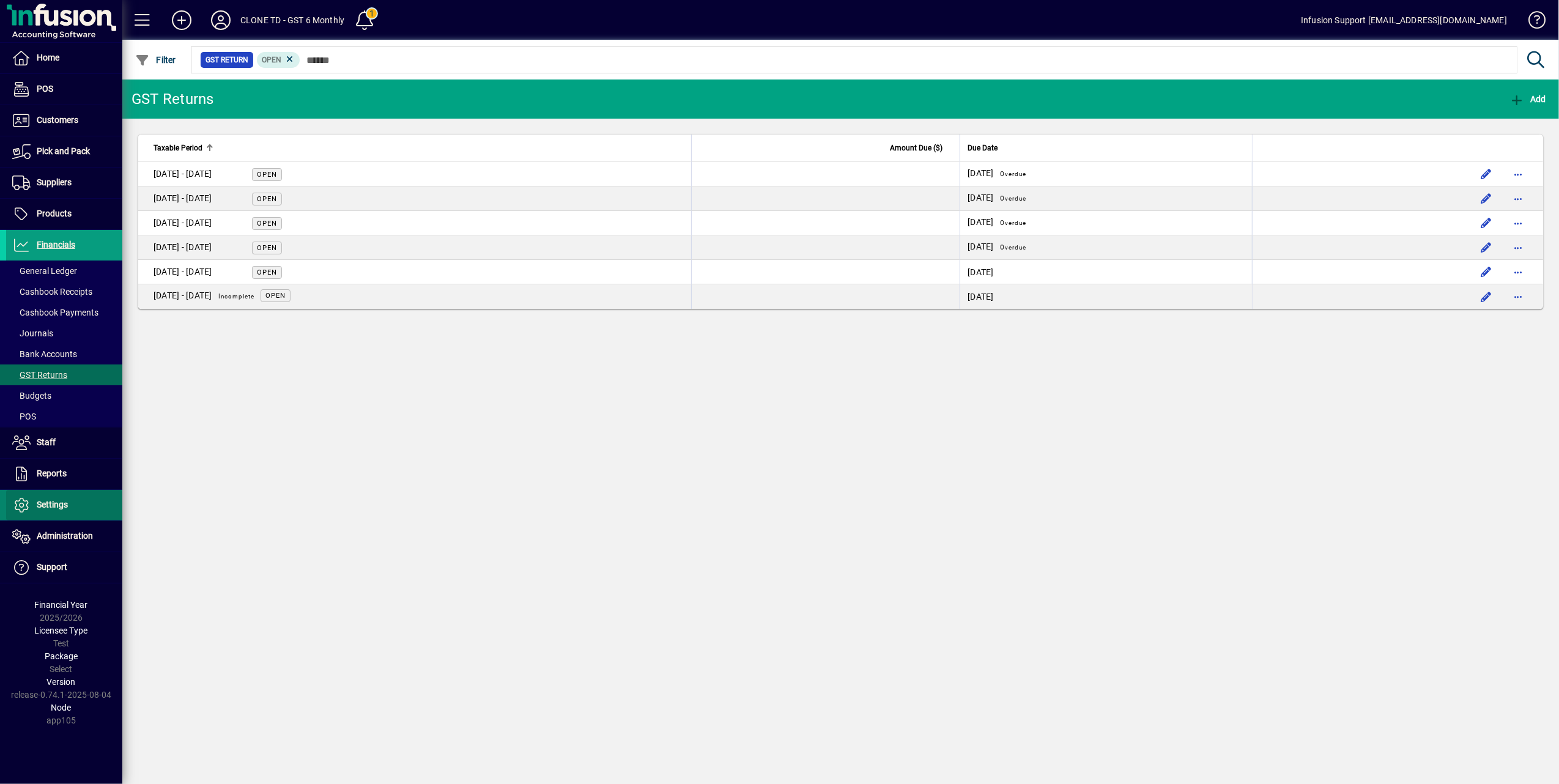
click at [65, 502] on span "Settings" at bounding box center [52, 504] width 31 height 9
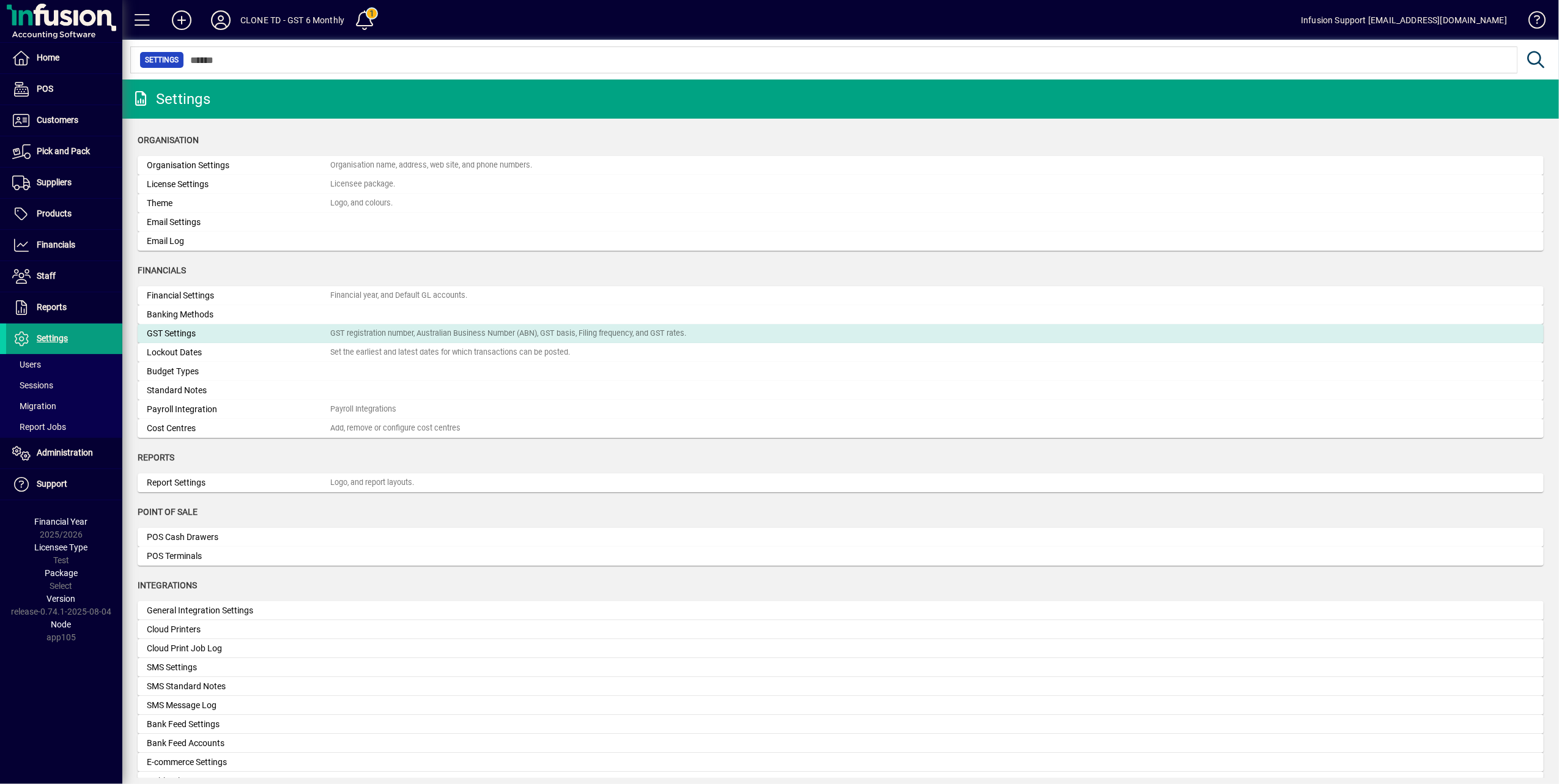
click at [439, 330] on div "GST registration number, Australian Business Number (ABN), GST basis, Filing fr…" at bounding box center [509, 333] width 356 height 12
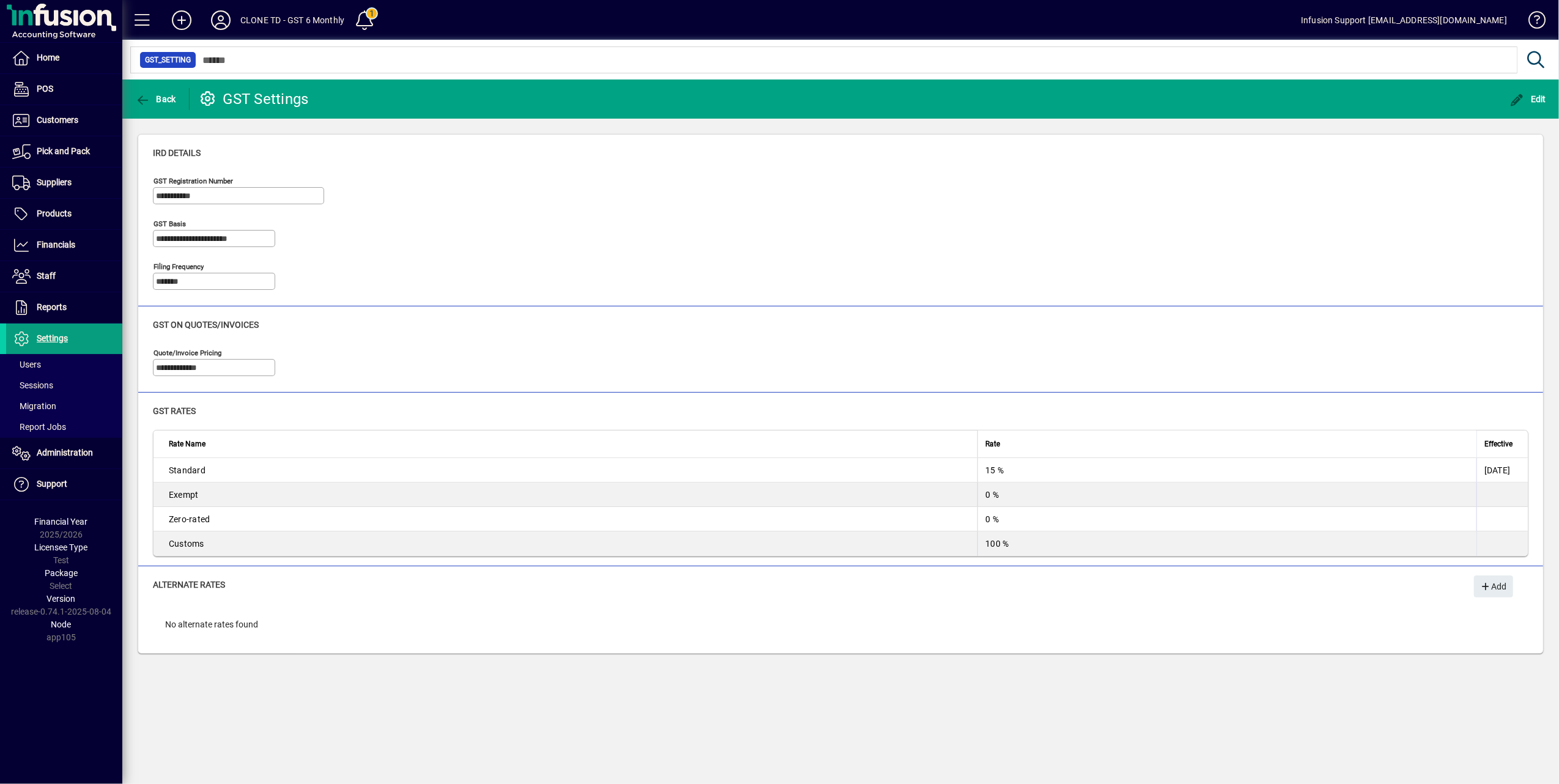
drag, startPoint x: 1508, startPoint y: 91, endPoint x: 1390, endPoint y: 110, distance: 119.5
click at [1508, 91] on span "button" at bounding box center [1528, 99] width 43 height 29
type input "**********"
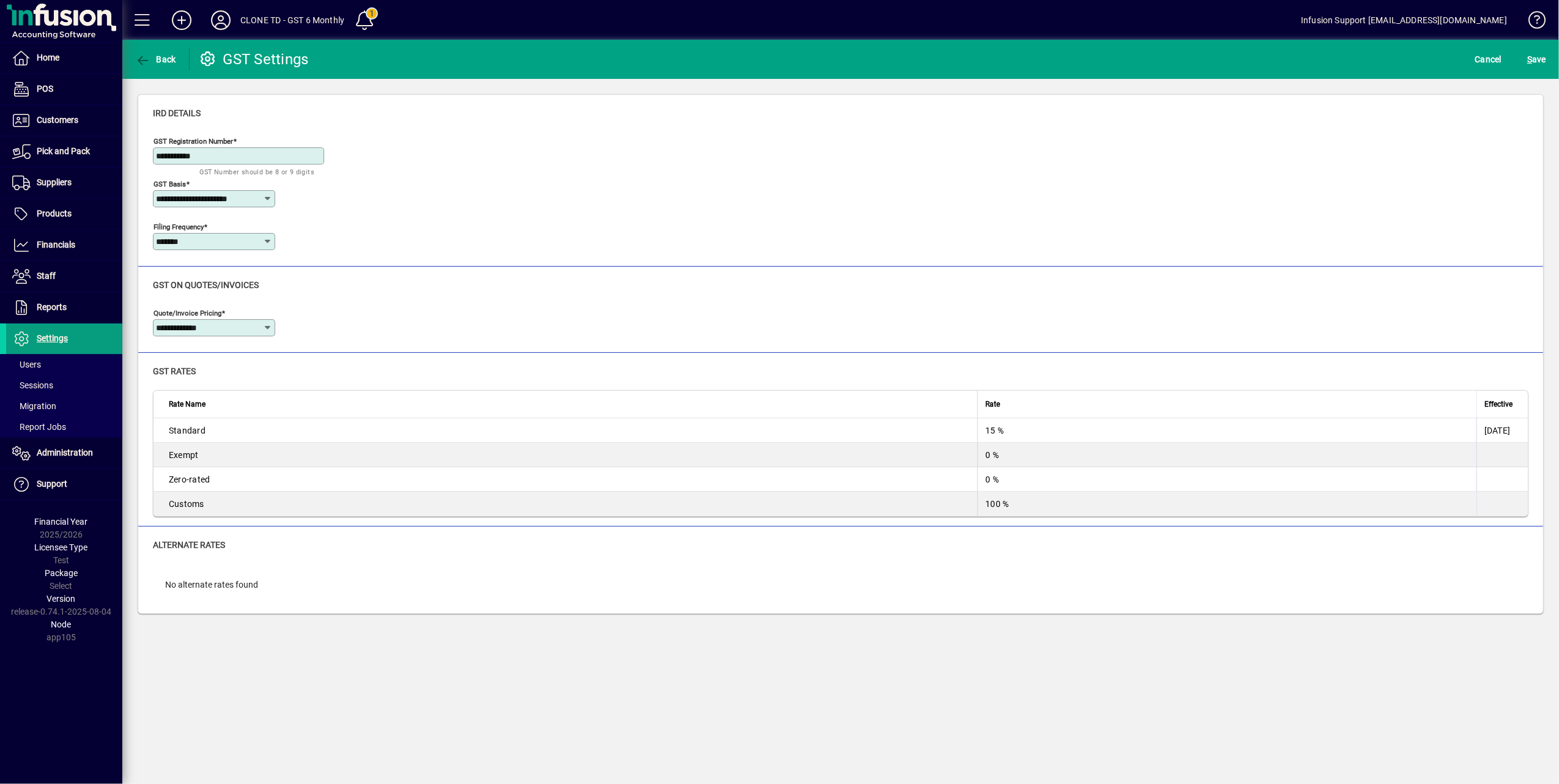
click at [267, 240] on icon at bounding box center [268, 241] width 9 height 9
click at [201, 360] on mat-option "Six monthly" at bounding box center [189, 369] width 72 height 32
type input "**********"
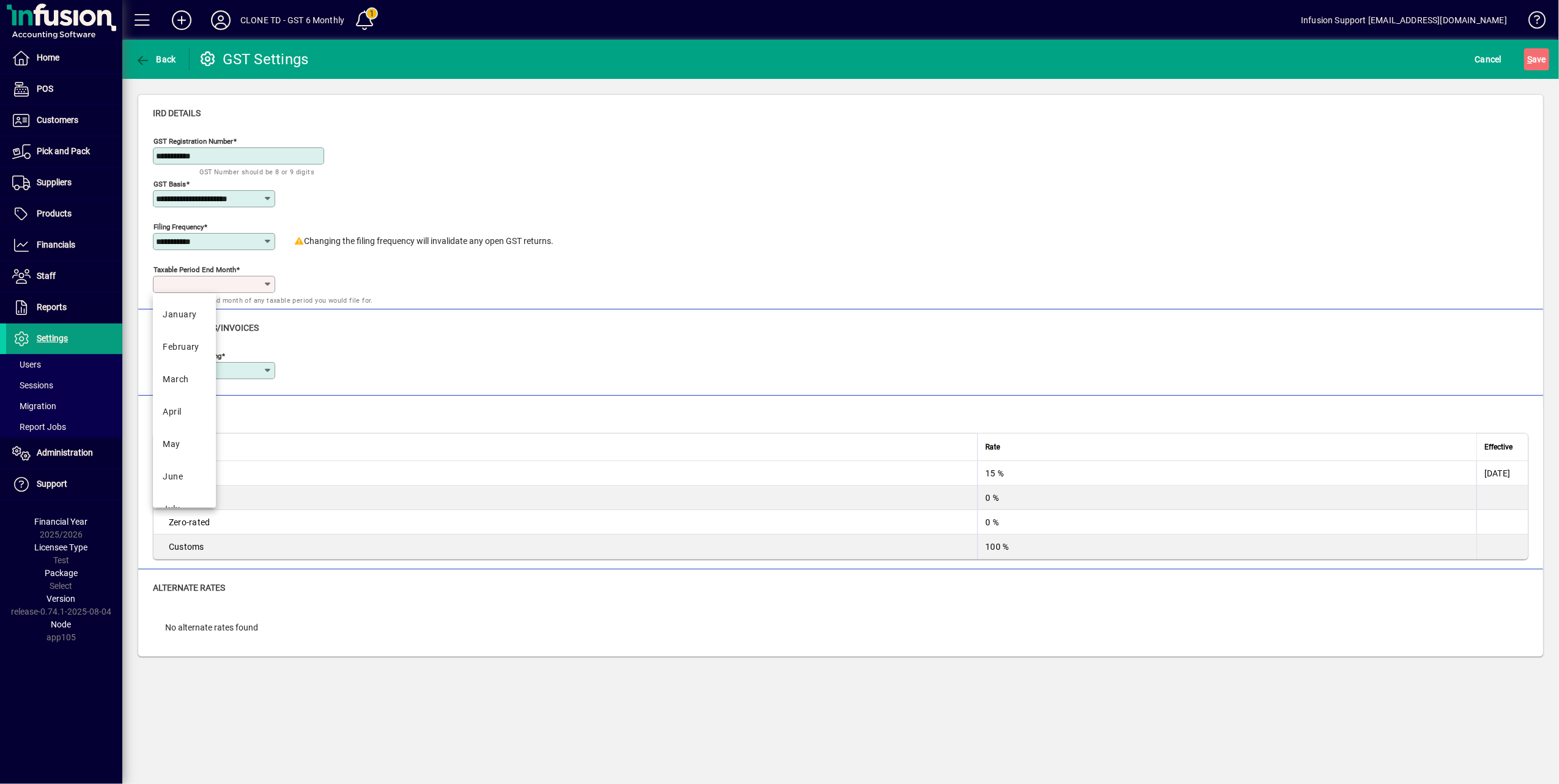
click at [253, 284] on input "Taxable period end month" at bounding box center [209, 284] width 107 height 9
click at [188, 376] on div "March" at bounding box center [175, 379] width 26 height 13
type input "*****"
click at [1533, 58] on span "S ave" at bounding box center [1537, 59] width 19 height 20
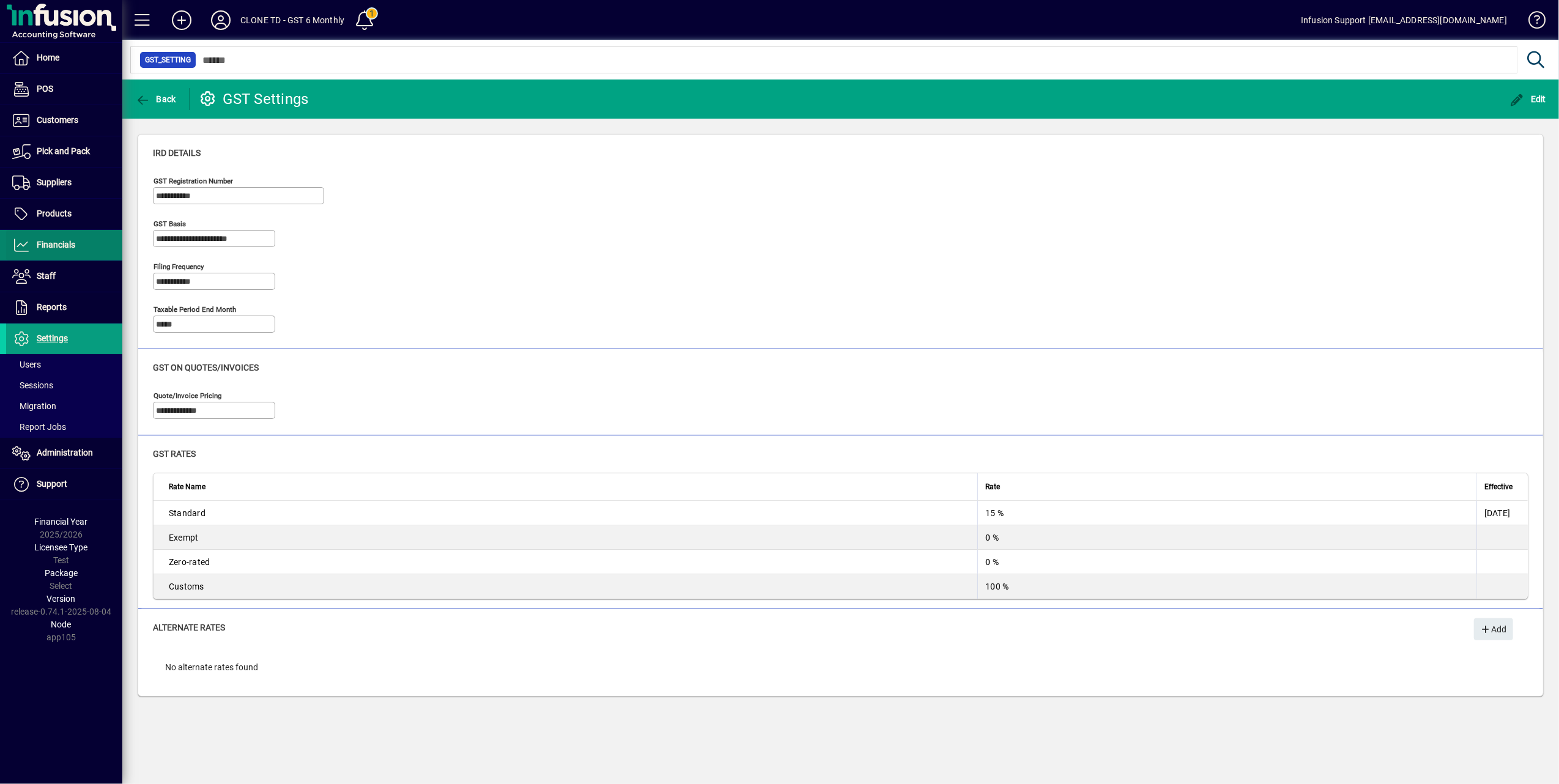
drag, startPoint x: 62, startPoint y: 241, endPoint x: 69, endPoint y: 241, distance: 7.0
click at [62, 241] on span "Financials" at bounding box center [56, 244] width 39 height 9
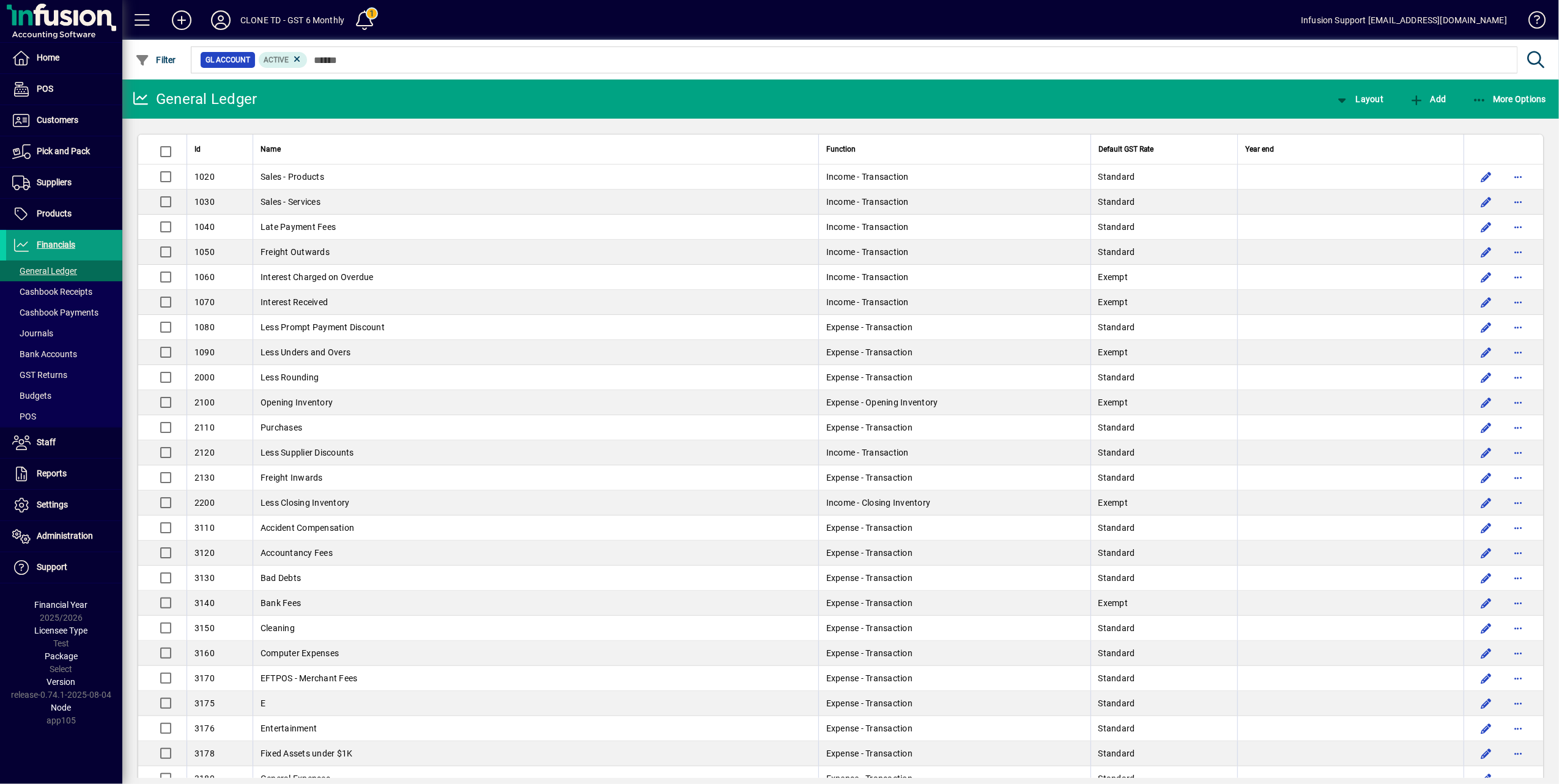
drag, startPoint x: 41, startPoint y: 370, endPoint x: 265, endPoint y: 372, distance: 224.0
click at [42, 369] on span "GST Returns" at bounding box center [37, 375] width 61 height 13
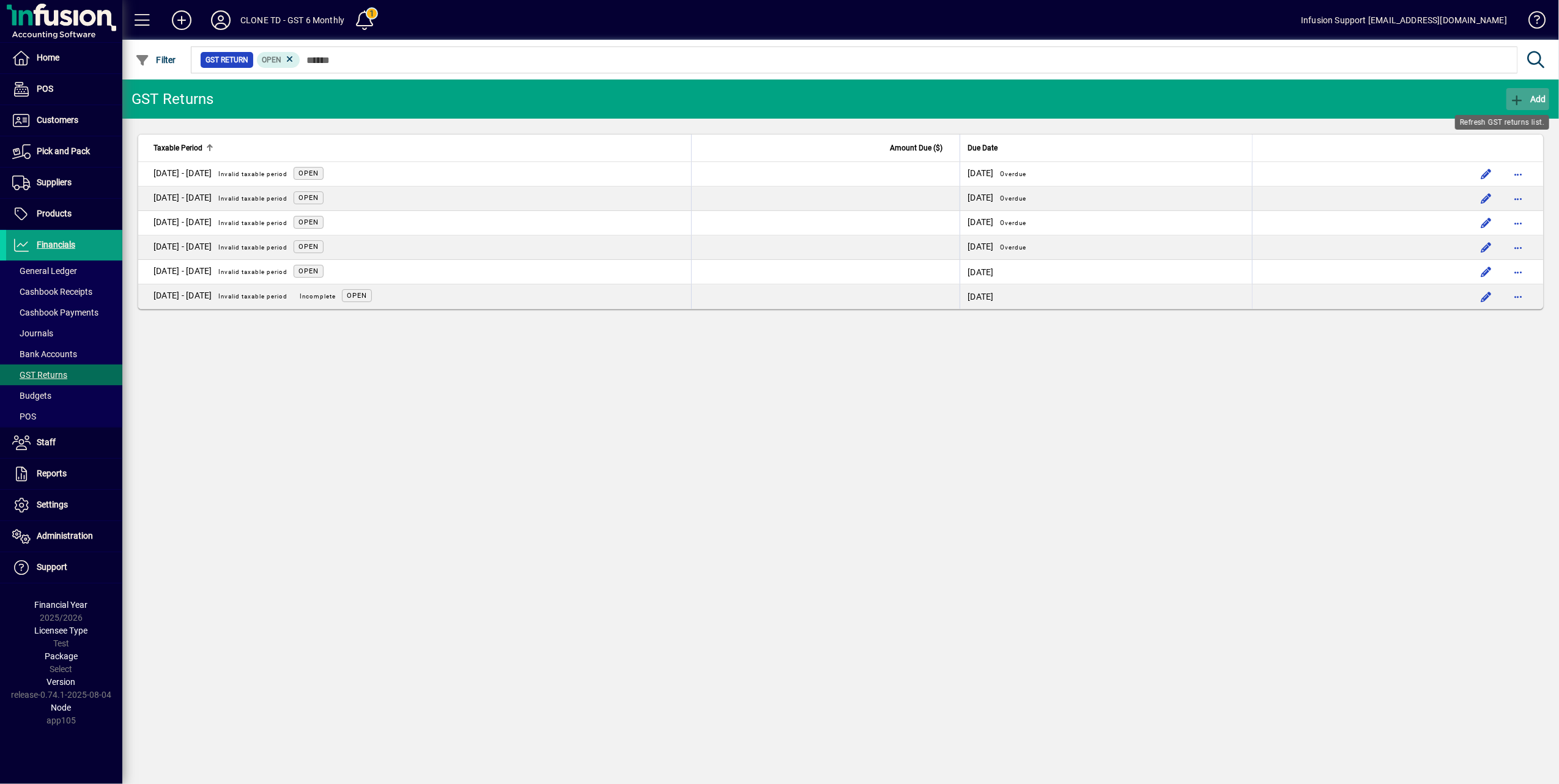
click at [1516, 96] on icon "button" at bounding box center [1517, 100] width 16 height 12
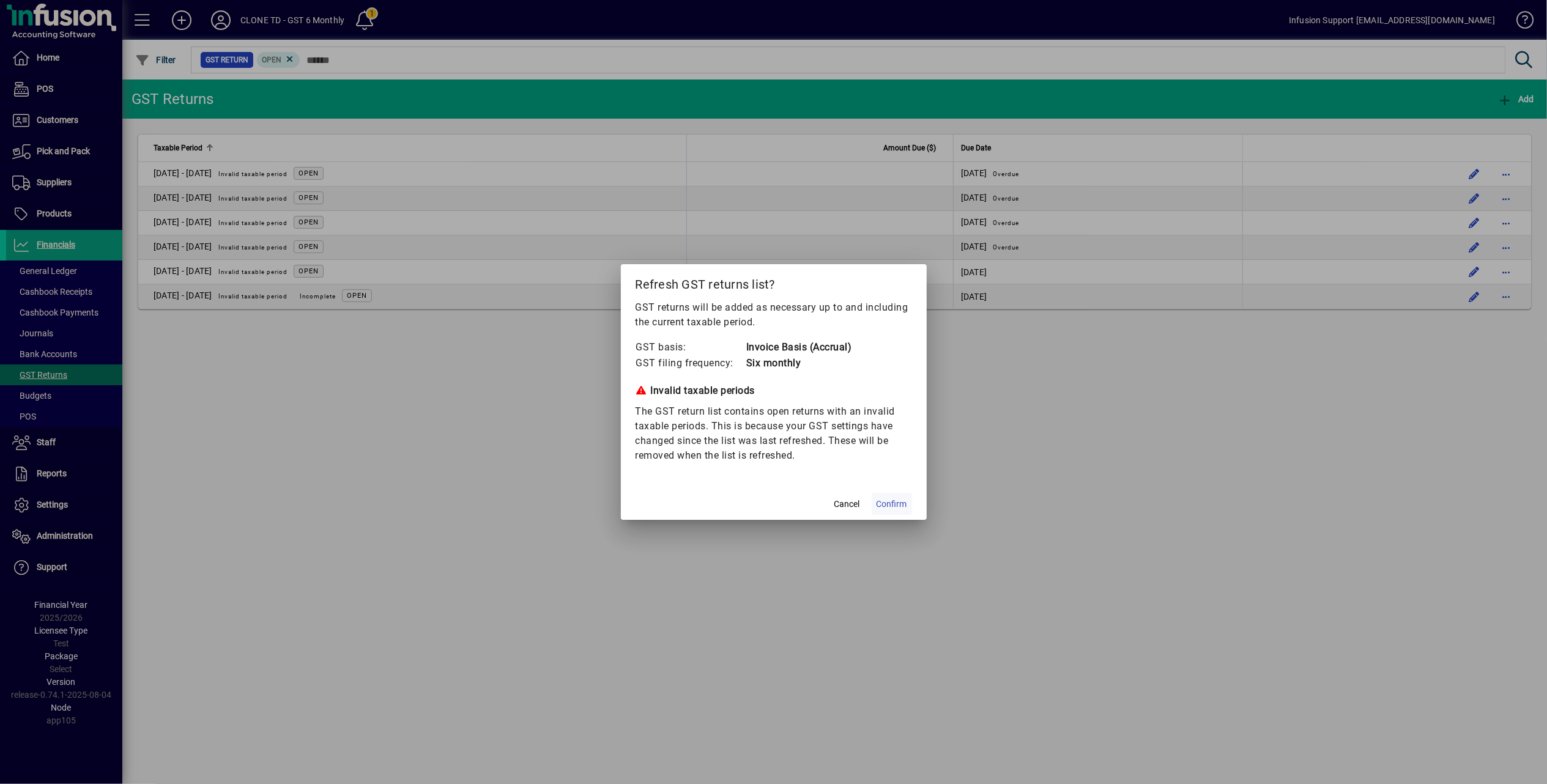
click at [885, 500] on span "Confirm" at bounding box center [891, 504] width 30 height 13
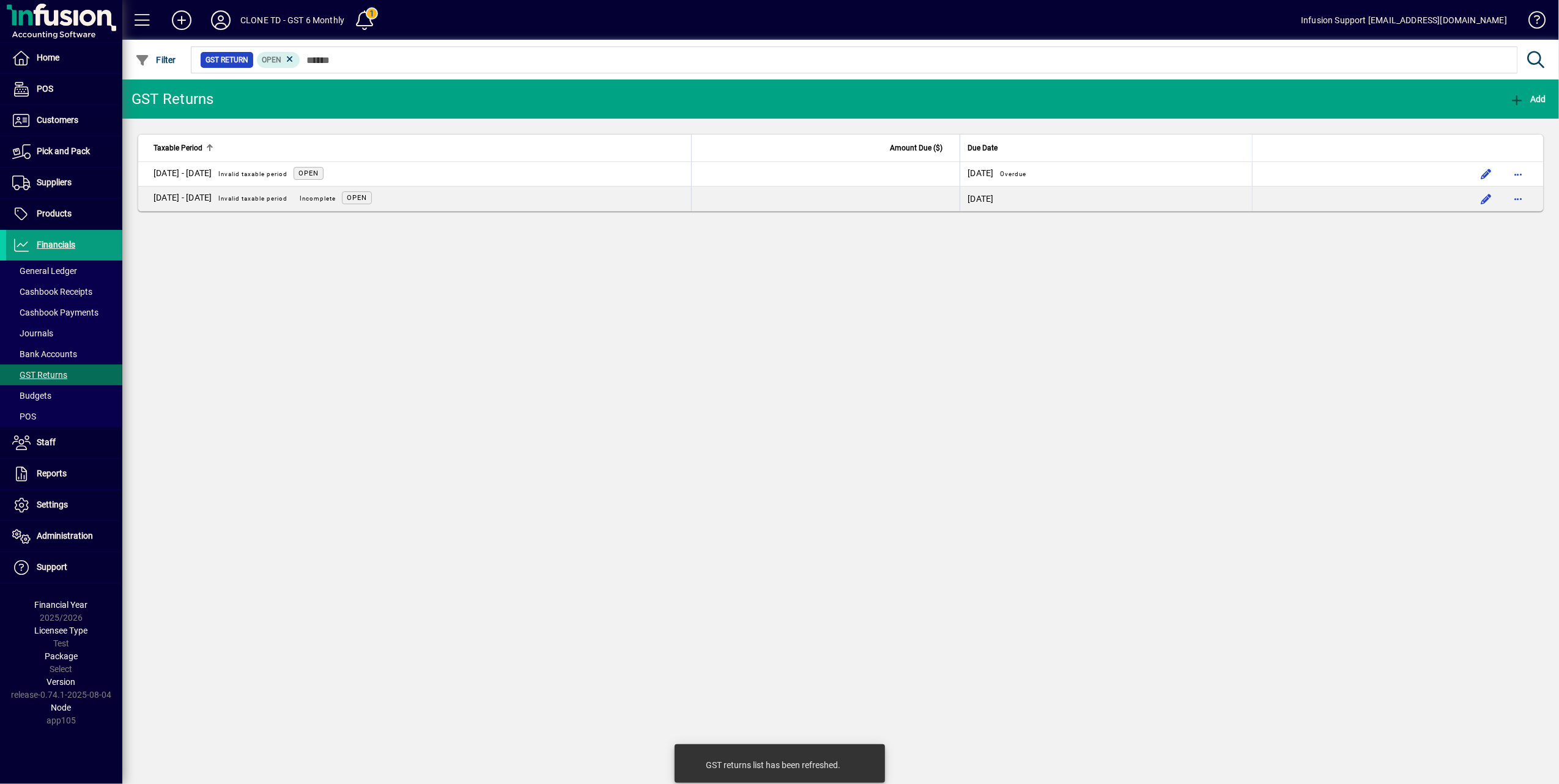
click at [333, 408] on div "GST Returns Add Taxable Period Amount Due ($) Due Date [DATE] - [DATE] Invalid …" at bounding box center [840, 431] width 1436 height 704
click at [67, 531] on span "Administration" at bounding box center [49, 536] width 87 height 15
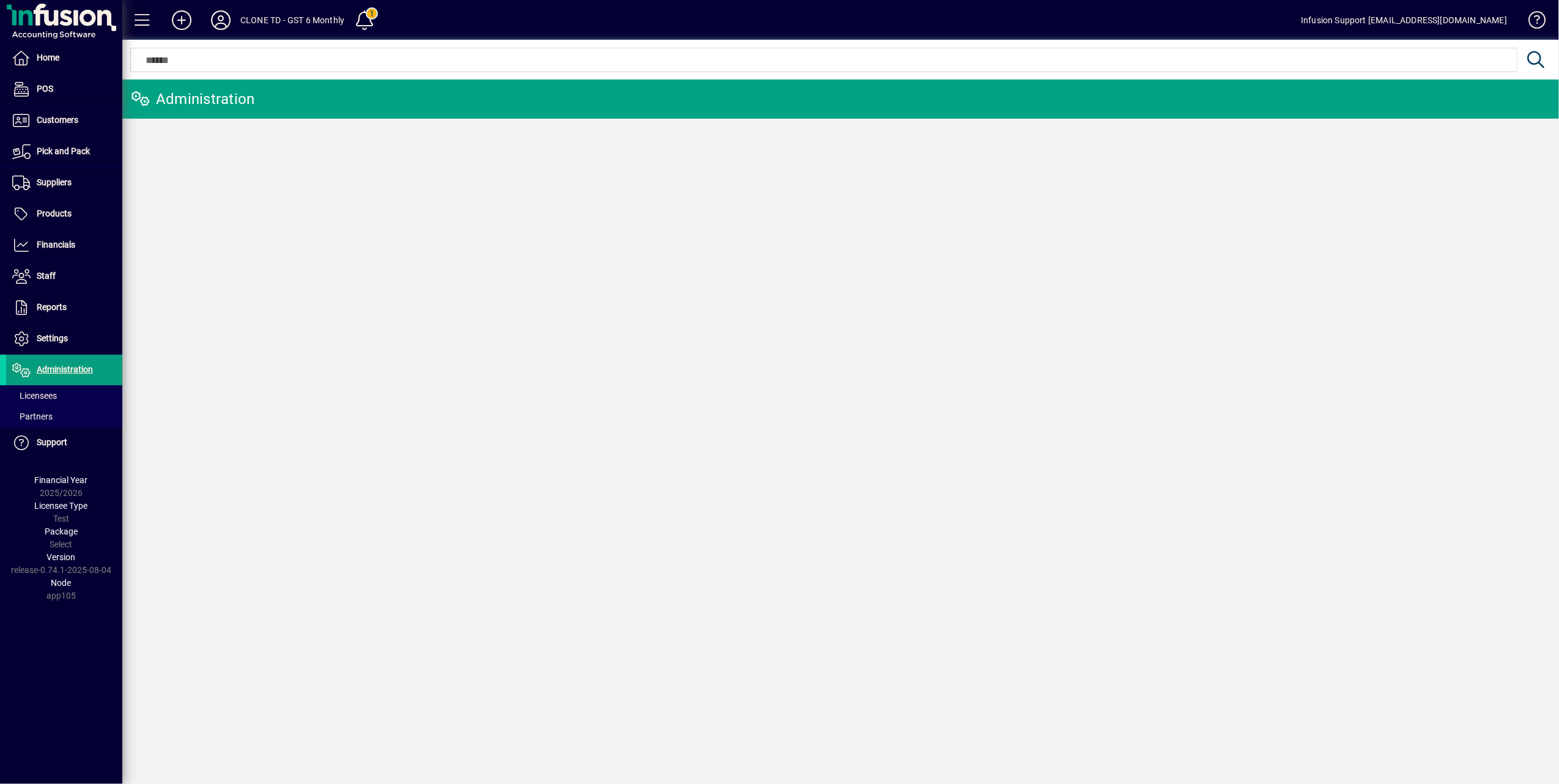
click at [49, 394] on span "Licensees" at bounding box center [35, 395] width 45 height 9
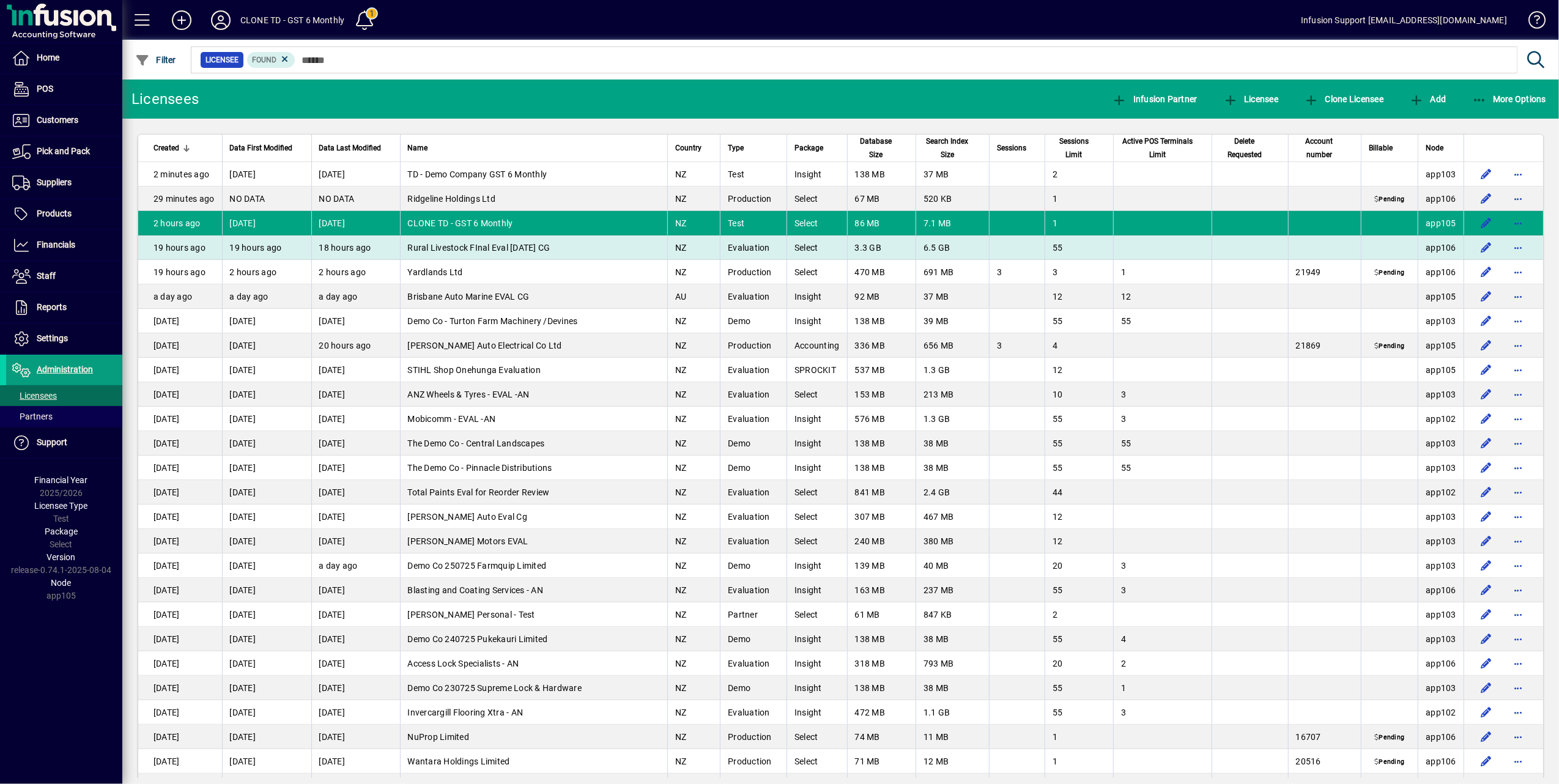
click at [551, 245] on span "Rural Livestock FInal Eval [DATE] CG" at bounding box center [479, 248] width 142 height 9
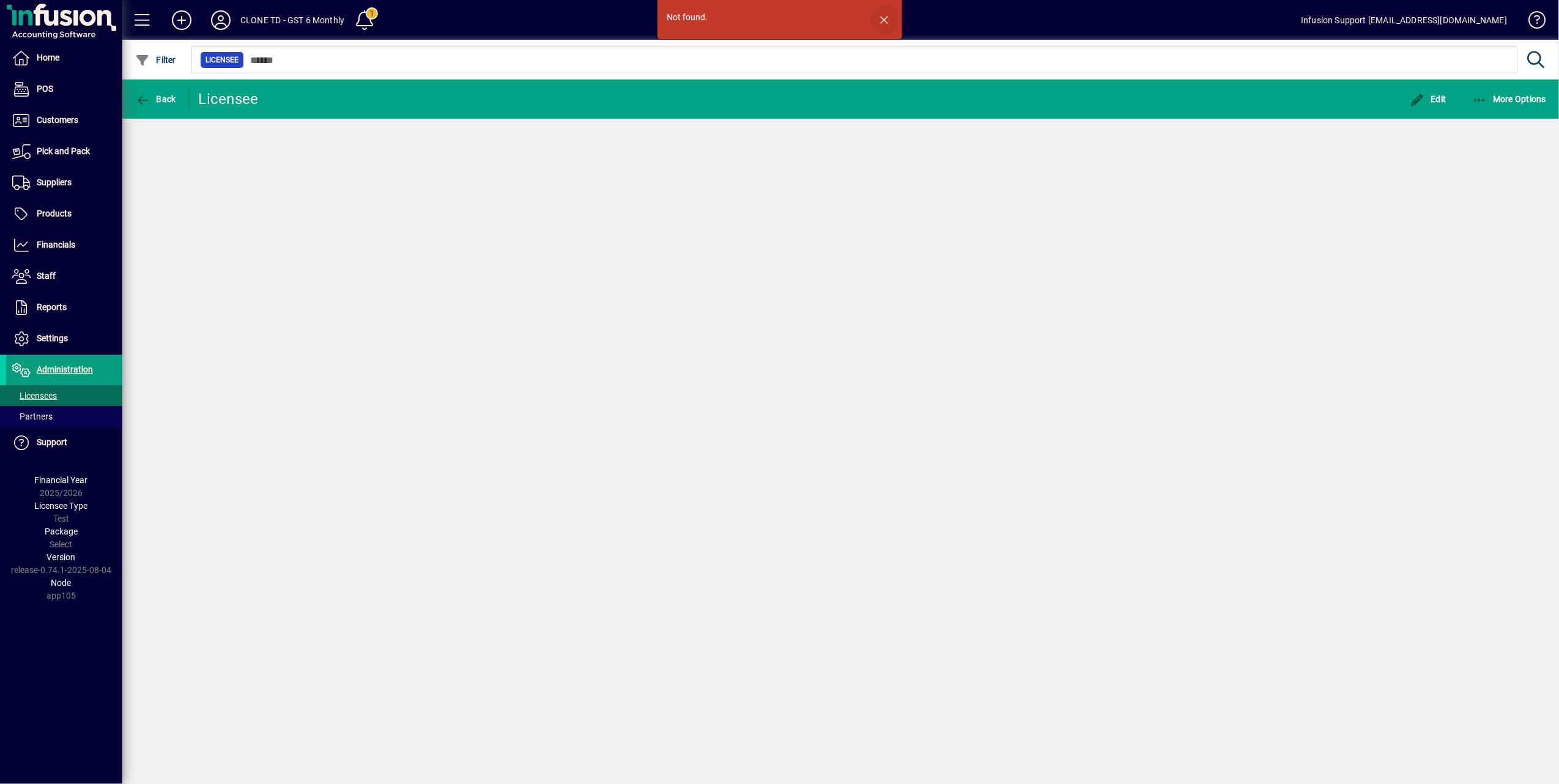
click at [879, 15] on span "button" at bounding box center [884, 19] width 29 height 29
click at [64, 370] on span "Administration" at bounding box center [64, 369] width 56 height 9
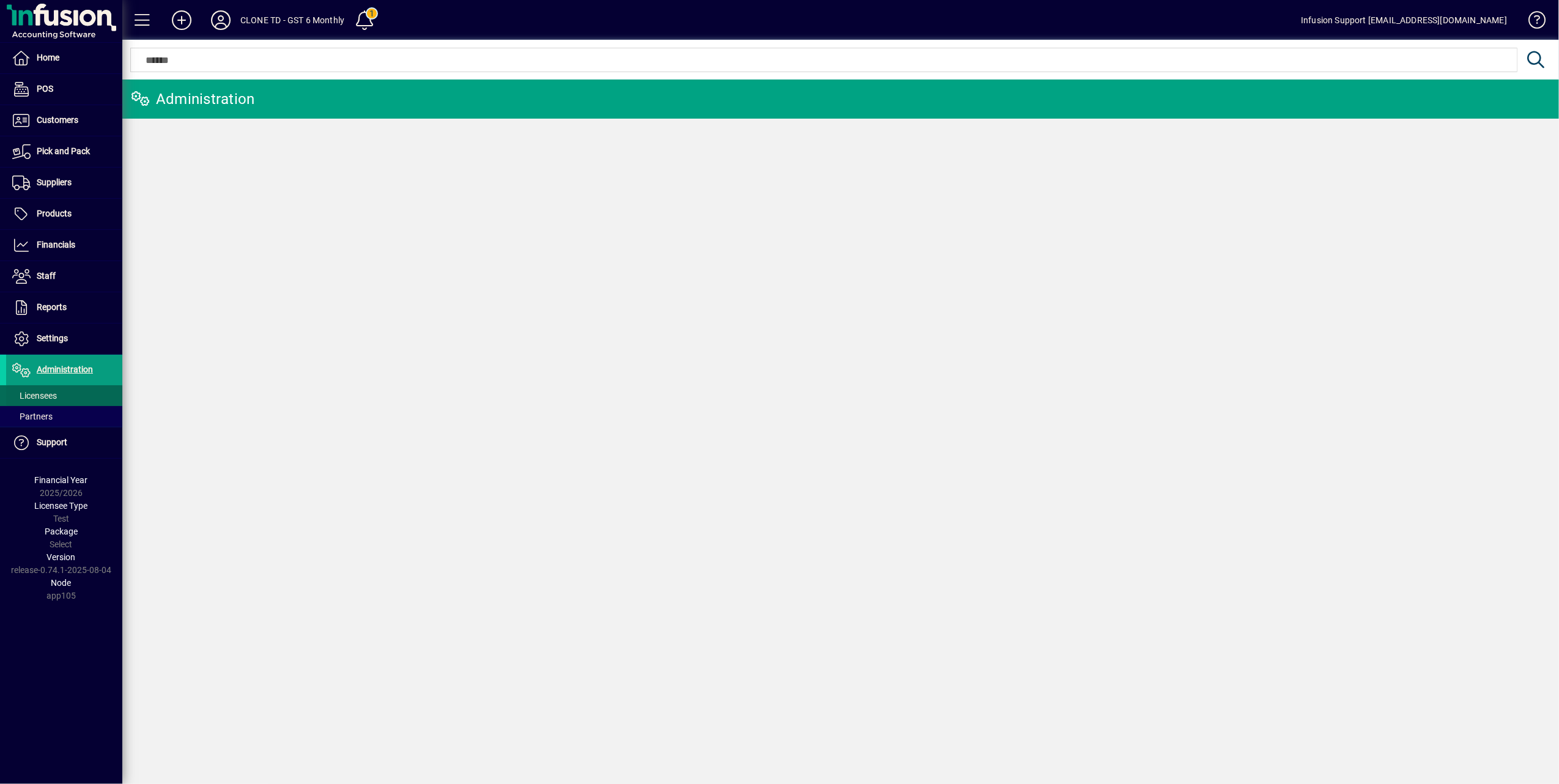
click at [47, 391] on span "Licensees" at bounding box center [31, 395] width 51 height 13
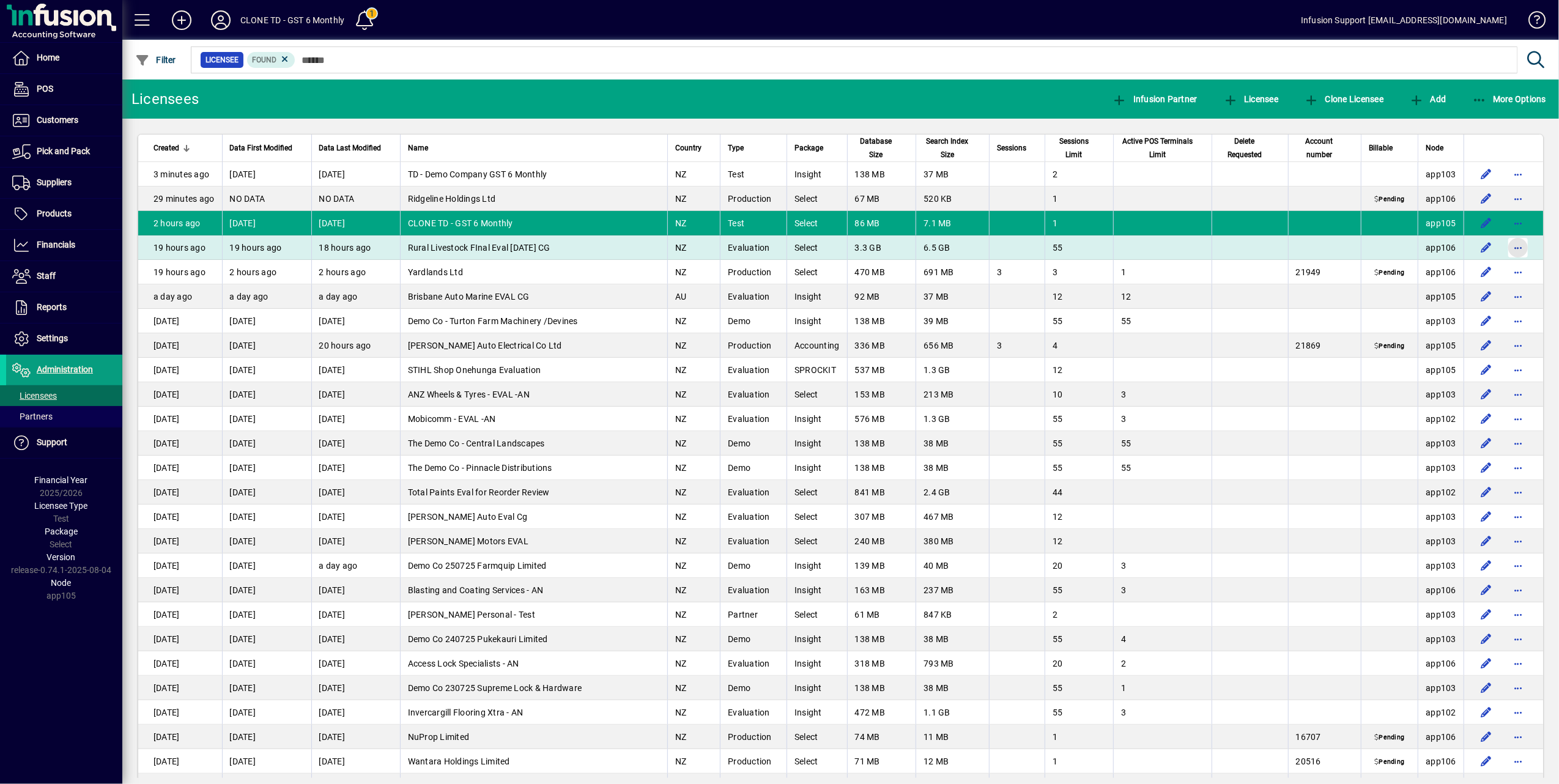
click at [1503, 246] on span "button" at bounding box center [1518, 247] width 29 height 29
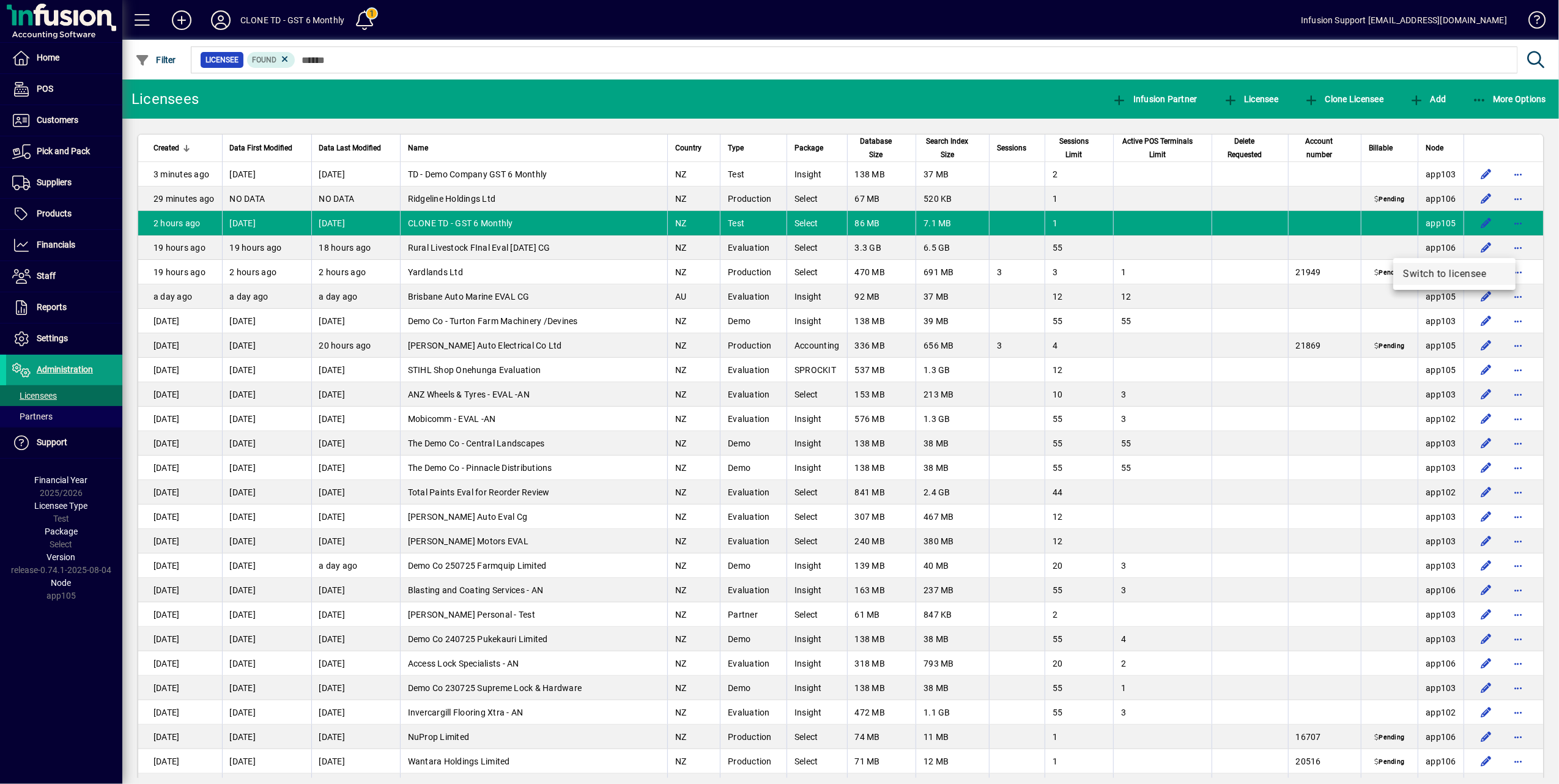
click at [1448, 270] on span "Switch to licensee" at bounding box center [1455, 274] width 103 height 15
